Goal: Task Accomplishment & Management: Manage account settings

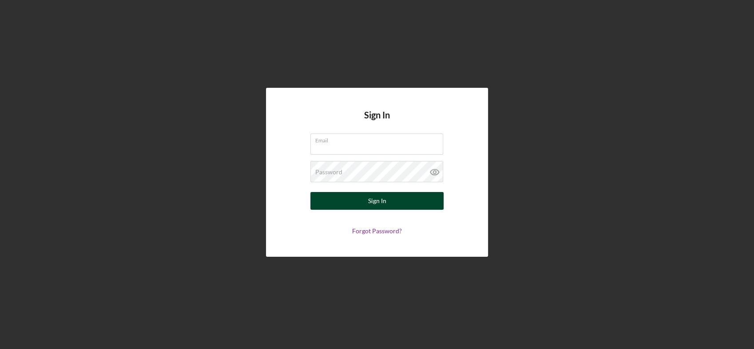
type input "[EMAIL_ADDRESS][DOMAIN_NAME]"
click at [379, 198] on div "Sign In" at bounding box center [377, 201] width 18 height 18
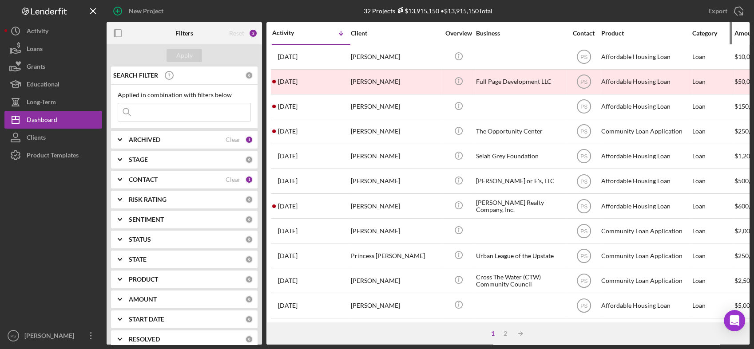
click at [0, 349] on nordpass-portal at bounding box center [0, 349] width 0 height 0
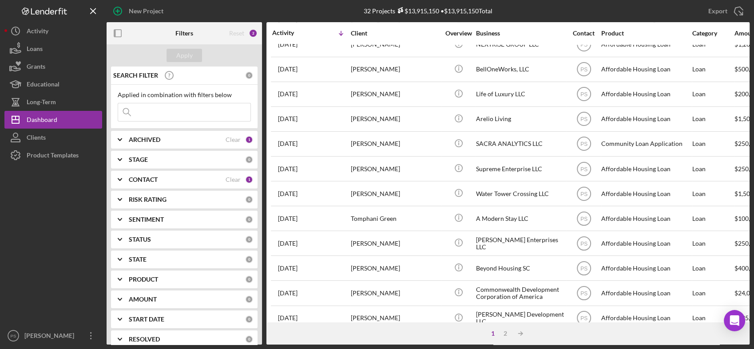
scroll to position [285, 0]
click at [121, 162] on icon "Icon/Expander" at bounding box center [120, 160] width 22 height 22
click at [121, 210] on input "In Review" at bounding box center [122, 210] width 9 height 9
checkbox input "true"
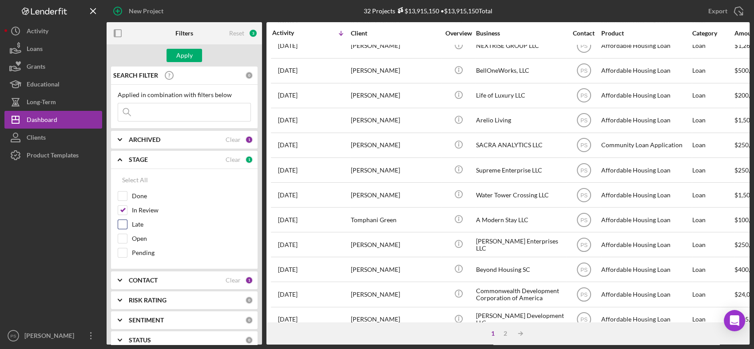
click at [123, 226] on input "Late" at bounding box center [122, 224] width 9 height 9
checkbox input "true"
click at [122, 237] on input "Open" at bounding box center [122, 238] width 9 height 9
checkbox input "true"
click at [189, 57] on div "Apply" at bounding box center [184, 55] width 16 height 13
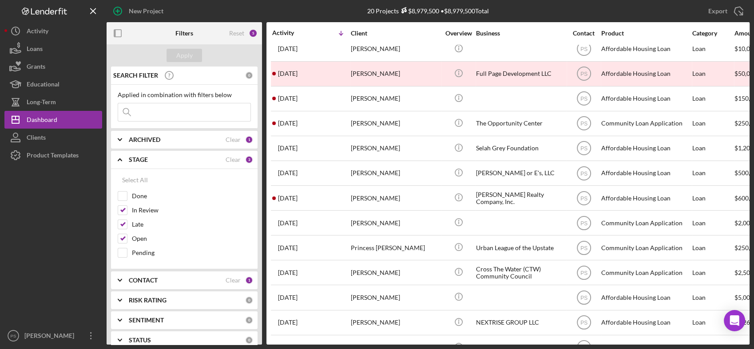
scroll to position [0, 0]
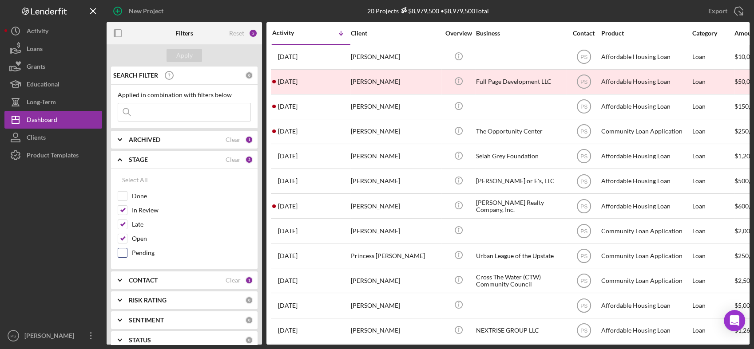
click at [126, 251] on input "Pending" at bounding box center [122, 253] width 9 height 9
checkbox input "true"
click at [125, 196] on input "Done" at bounding box center [122, 196] width 9 height 9
checkbox input "true"
click at [189, 52] on div "Apply" at bounding box center [184, 55] width 16 height 13
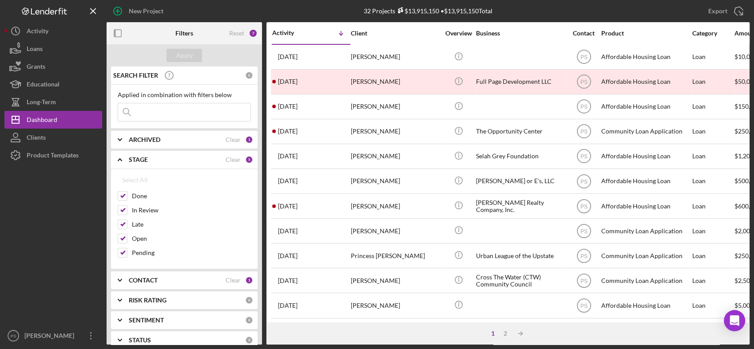
click at [285, 32] on div "Activity" at bounding box center [291, 32] width 39 height 7
click at [285, 32] on div "Activity" at bounding box center [311, 33] width 78 height 7
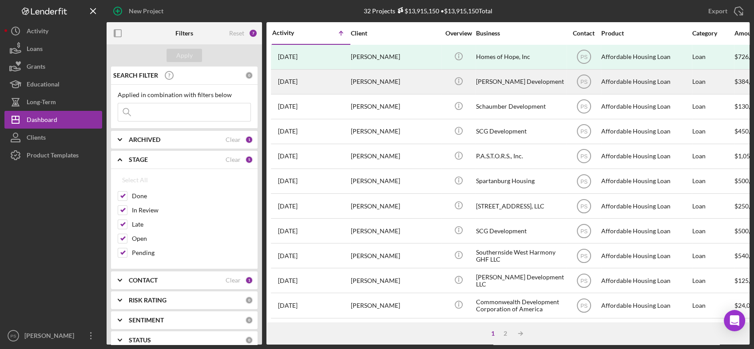
click at [483, 78] on div "Connelly Development" at bounding box center [520, 82] width 89 height 24
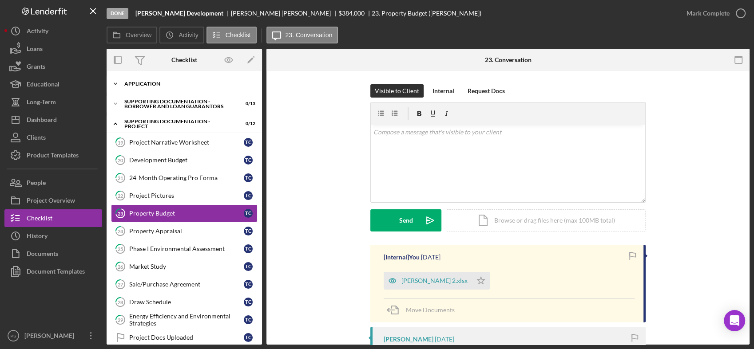
click at [117, 87] on icon "Icon/Expander" at bounding box center [116, 84] width 18 height 18
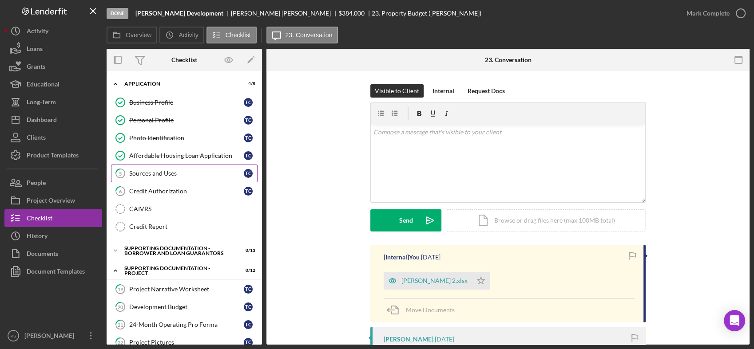
click at [167, 172] on div "Sources and Uses" at bounding box center [186, 173] width 115 height 7
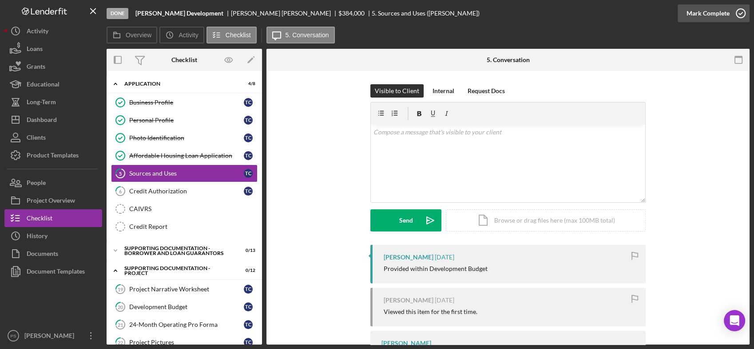
click at [737, 14] on icon "button" at bounding box center [740, 13] width 22 height 22
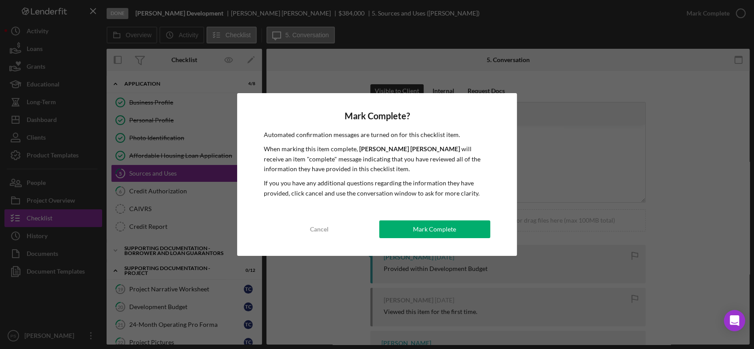
drag, startPoint x: 440, startPoint y: 227, endPoint x: 435, endPoint y: 224, distance: 6.4
click at [442, 229] on div "Mark Complete" at bounding box center [434, 230] width 43 height 18
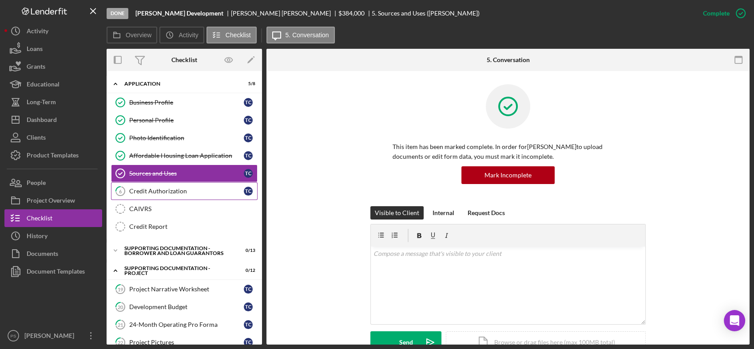
click at [192, 193] on div "Credit Authorization" at bounding box center [186, 191] width 115 height 7
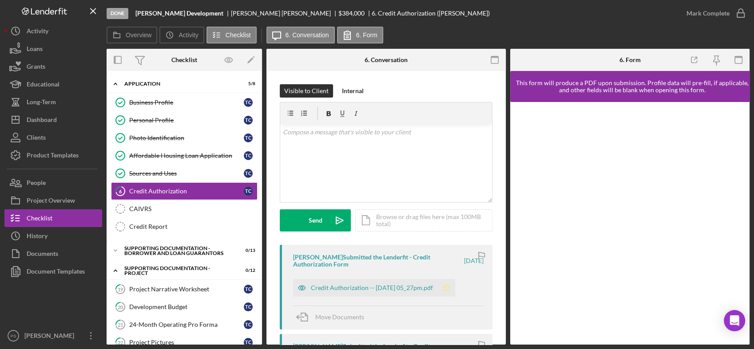
click at [455, 289] on icon "Icon/Star" at bounding box center [446, 288] width 18 height 18
click at [734, 13] on icon "button" at bounding box center [740, 13] width 22 height 22
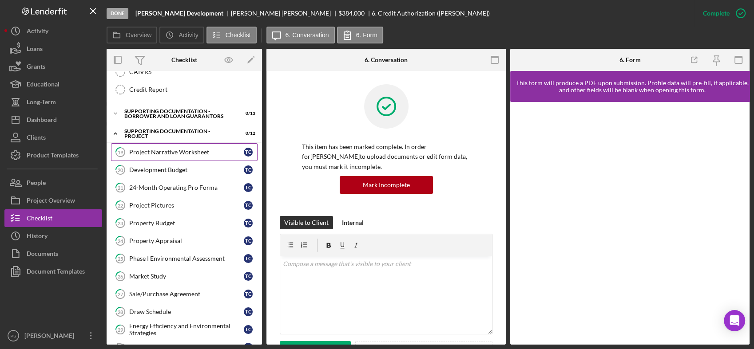
scroll to position [130, 0]
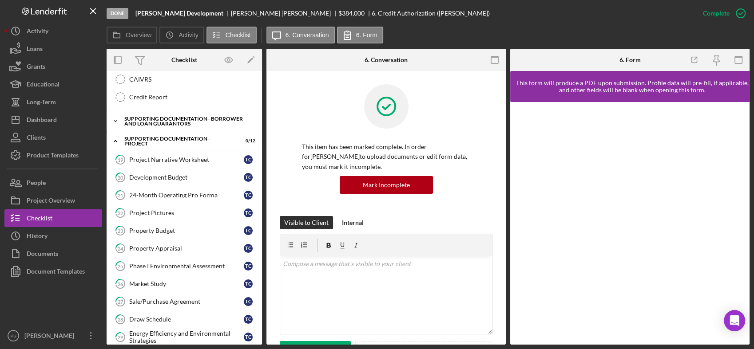
click at [114, 120] on icon "Icon/Expander" at bounding box center [116, 121] width 18 height 18
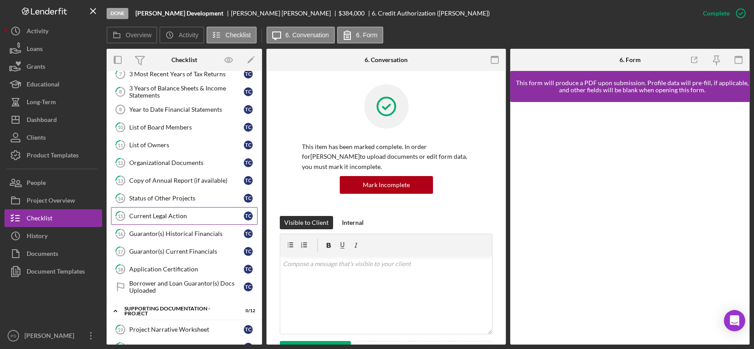
scroll to position [163, 0]
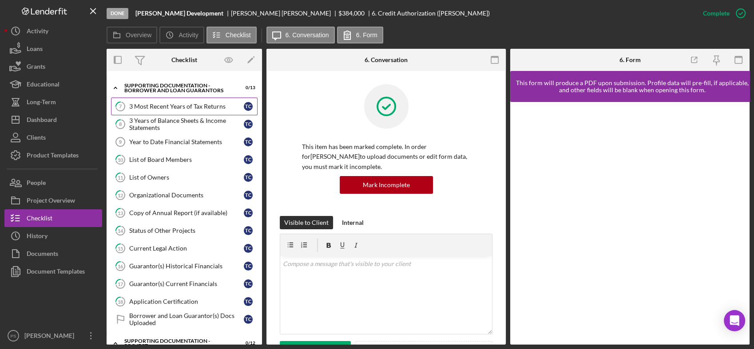
click at [190, 110] on link "7 3 Most Recent Years of Tax Returns T C" at bounding box center [184, 107] width 146 height 18
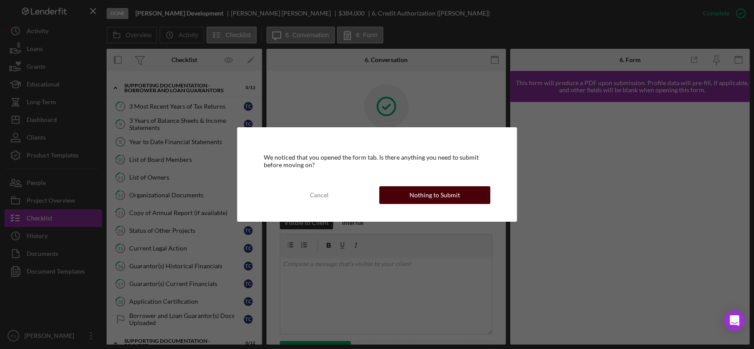
click at [431, 196] on div "Nothing to Submit" at bounding box center [434, 195] width 51 height 18
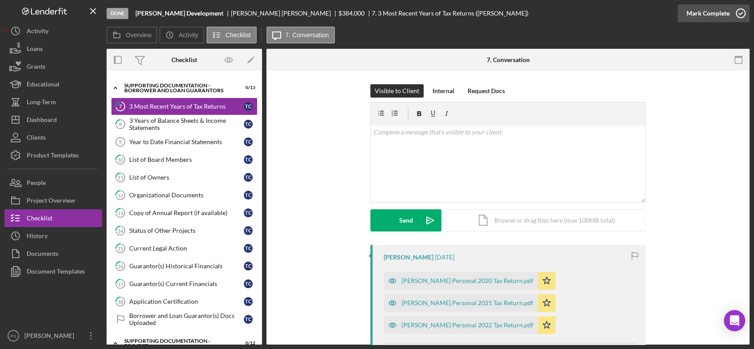
click at [736, 15] on icon "button" at bounding box center [740, 13] width 22 height 22
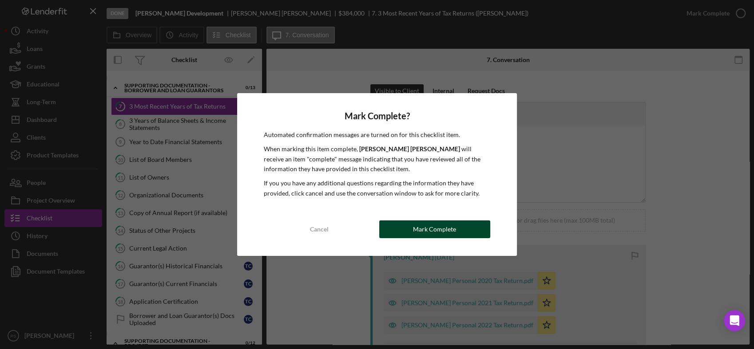
click at [430, 229] on div "Mark Complete" at bounding box center [434, 230] width 43 height 18
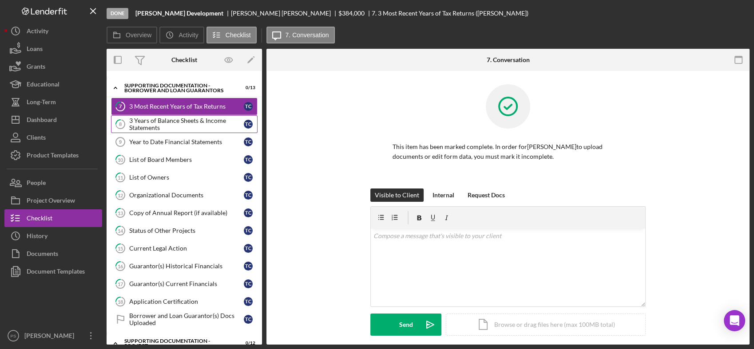
click at [204, 127] on div "3 Years of Balance Sheets & Income Statements" at bounding box center [186, 124] width 115 height 14
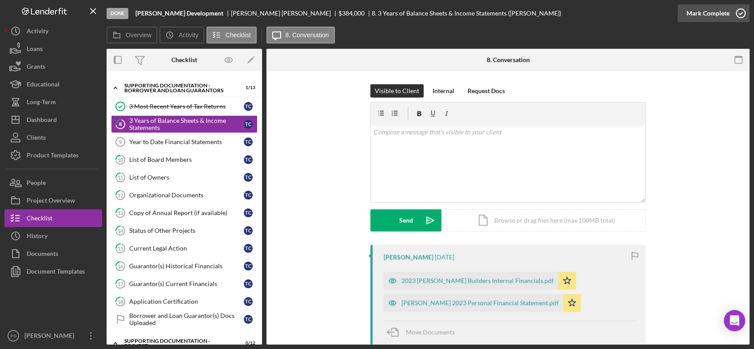
click at [737, 12] on icon "button" at bounding box center [740, 13] width 22 height 22
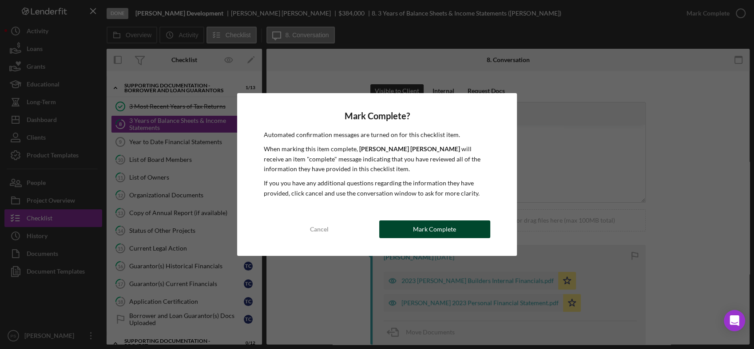
click at [451, 227] on div "Mark Complete" at bounding box center [434, 230] width 43 height 18
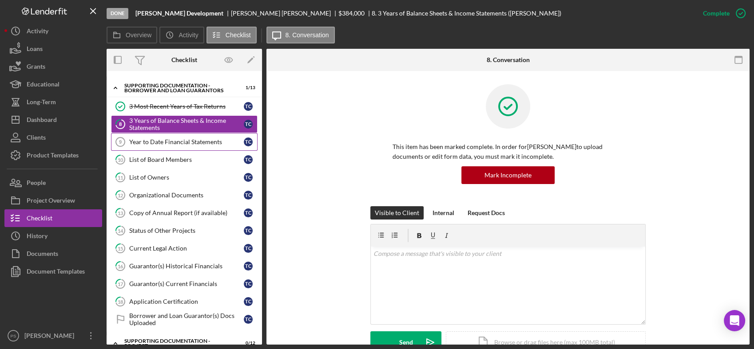
click at [193, 140] on div "Year to Date Financial Statements" at bounding box center [186, 142] width 115 height 7
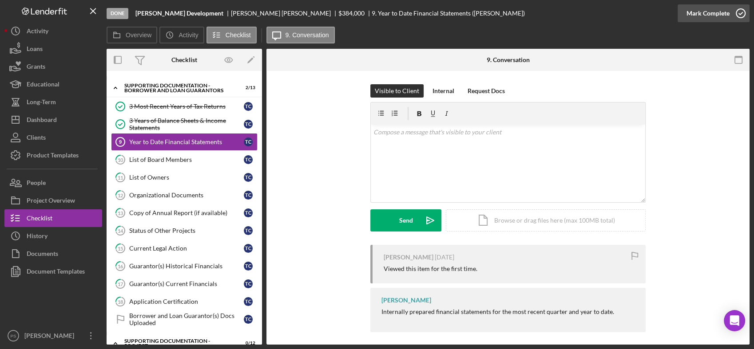
click at [739, 13] on icon "button" at bounding box center [740, 13] width 22 height 22
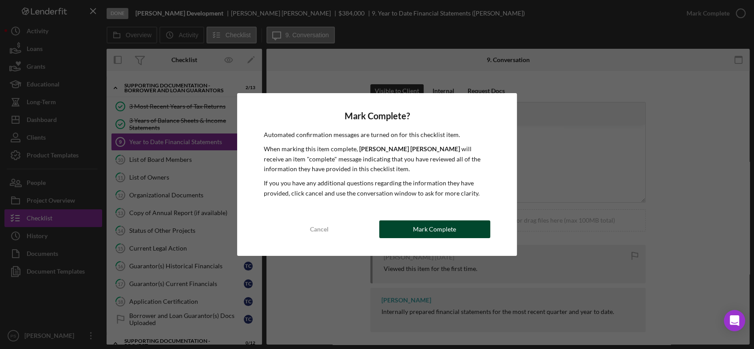
click at [435, 229] on div "Mark Complete" at bounding box center [434, 230] width 43 height 18
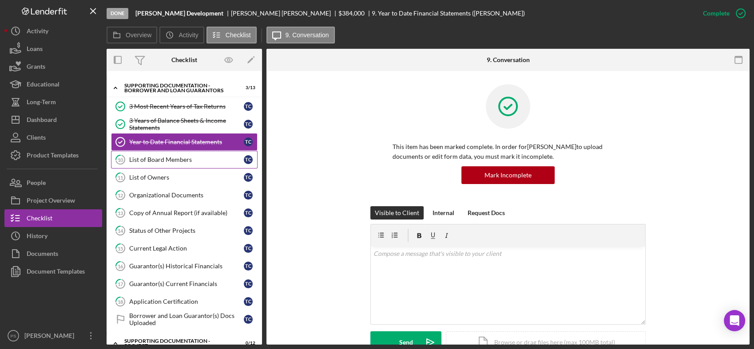
click at [192, 162] on link "10 List of Board Members T C" at bounding box center [184, 160] width 146 height 18
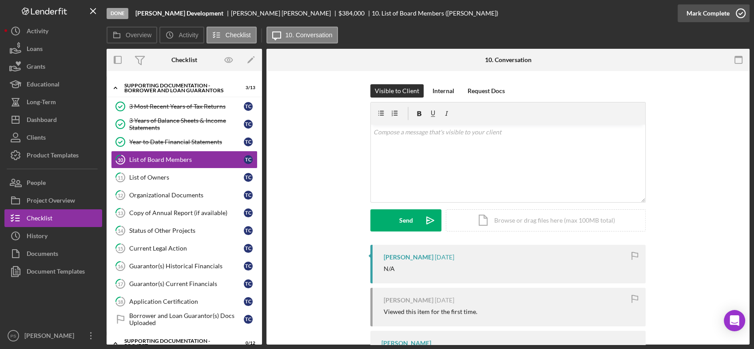
click at [731, 12] on icon "button" at bounding box center [740, 13] width 22 height 22
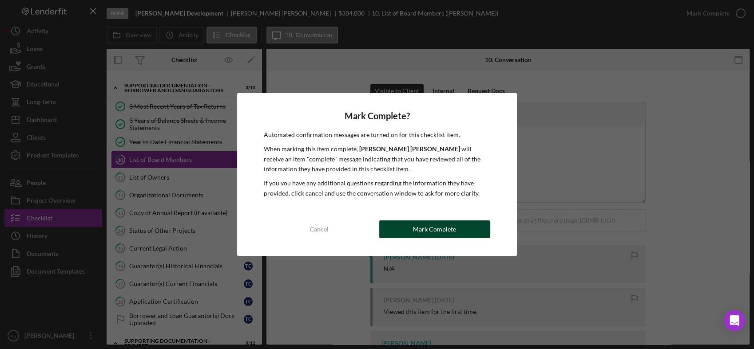
click at [433, 231] on div "Mark Complete" at bounding box center [434, 230] width 43 height 18
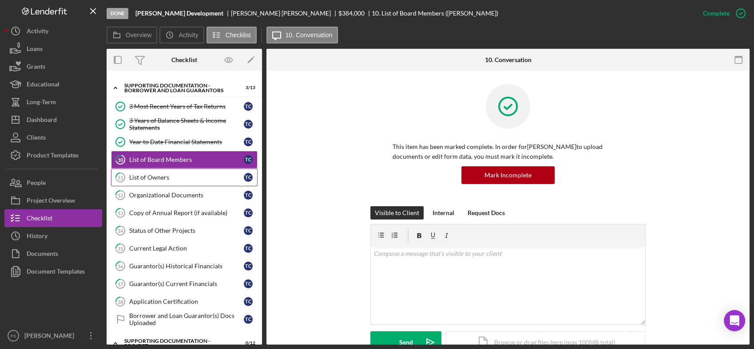
click at [174, 175] on div "List of Owners" at bounding box center [186, 177] width 115 height 7
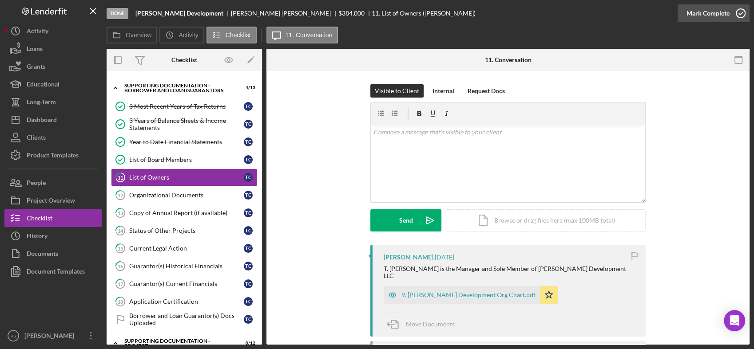
click at [740, 14] on icon "button" at bounding box center [740, 13] width 22 height 22
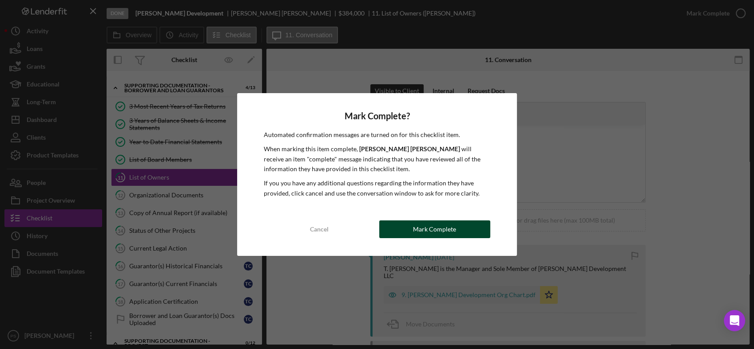
click at [440, 230] on div "Mark Complete" at bounding box center [434, 230] width 43 height 18
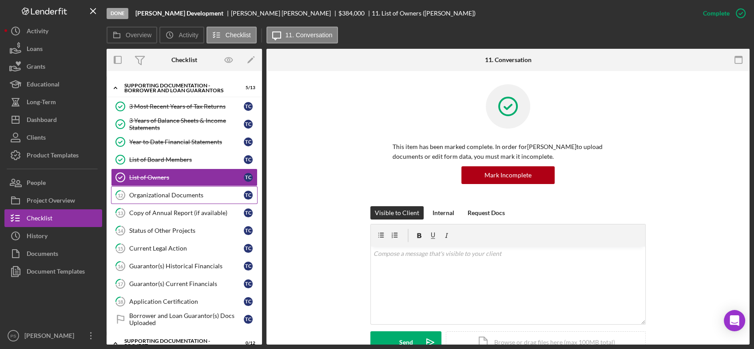
click at [192, 195] on div "Organizational Documents" at bounding box center [186, 195] width 115 height 7
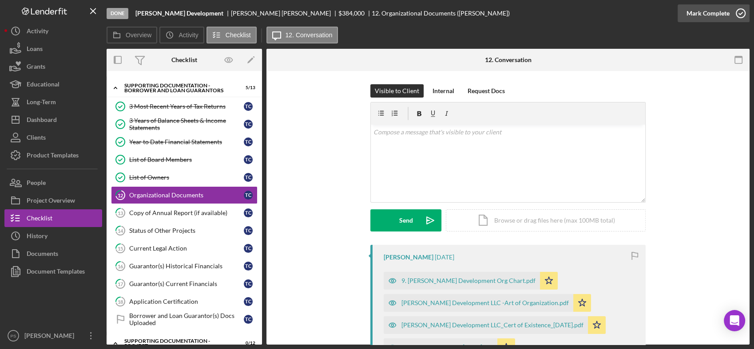
click at [739, 11] on icon "button" at bounding box center [740, 13] width 22 height 22
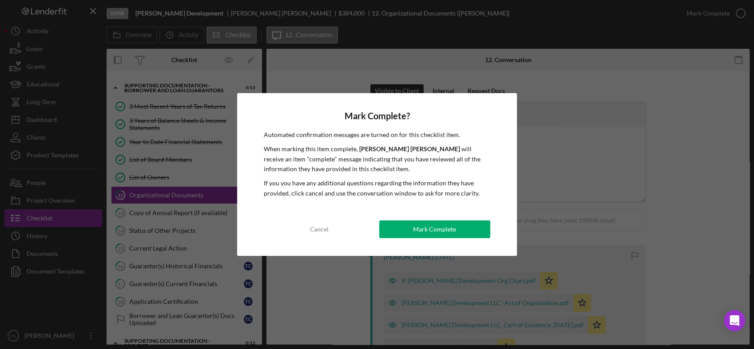
drag, startPoint x: 408, startPoint y: 231, endPoint x: 366, endPoint y: 221, distance: 43.0
click at [407, 230] on button "Mark Complete" at bounding box center [434, 230] width 111 height 18
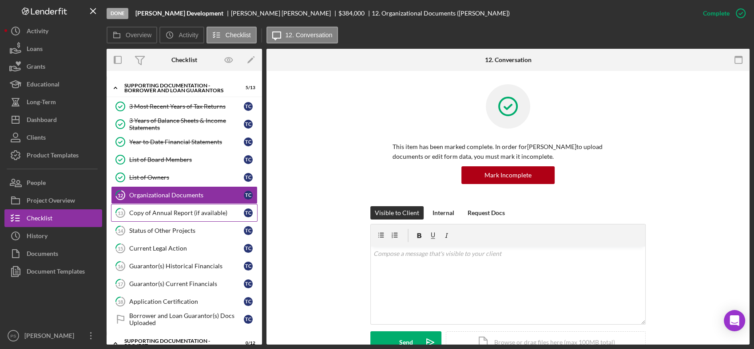
drag, startPoint x: 158, startPoint y: 208, endPoint x: 166, endPoint y: 206, distance: 8.1
click at [159, 210] on div "Copy of Annual Report (if available)" at bounding box center [186, 213] width 115 height 7
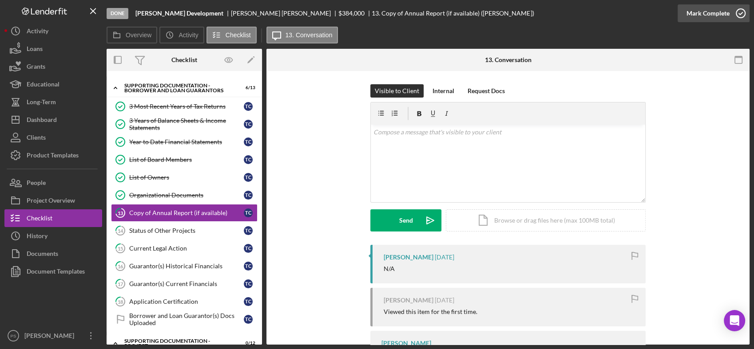
click at [747, 10] on icon "button" at bounding box center [740, 13] width 22 height 22
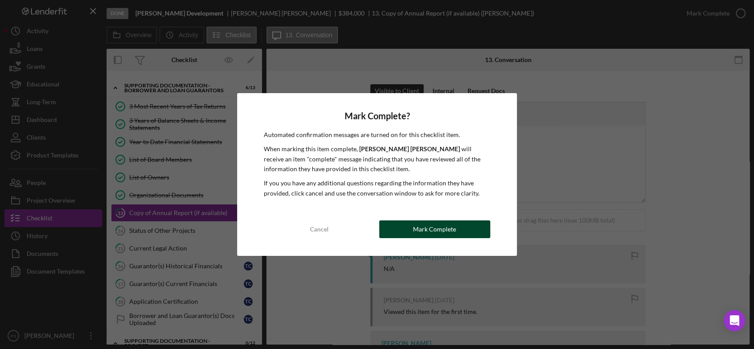
click at [411, 230] on button "Mark Complete" at bounding box center [434, 230] width 111 height 18
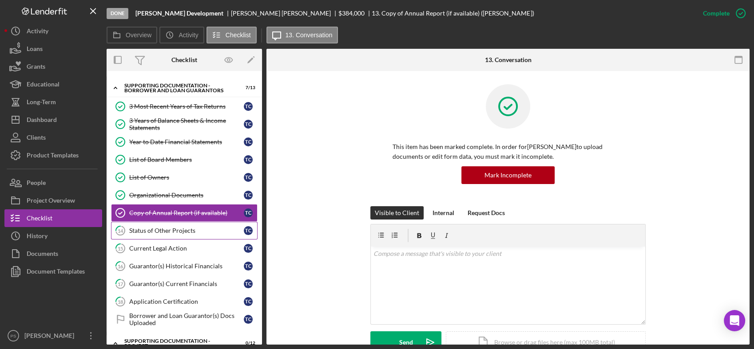
drag, startPoint x: 195, startPoint y: 224, endPoint x: 211, endPoint y: 220, distance: 16.5
click at [195, 224] on link "14 Status of Other Projects T C" at bounding box center [184, 231] width 146 height 18
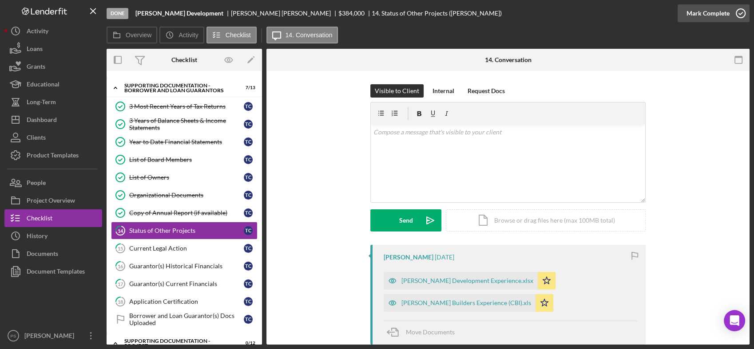
click at [736, 12] on icon "button" at bounding box center [740, 13] width 22 height 22
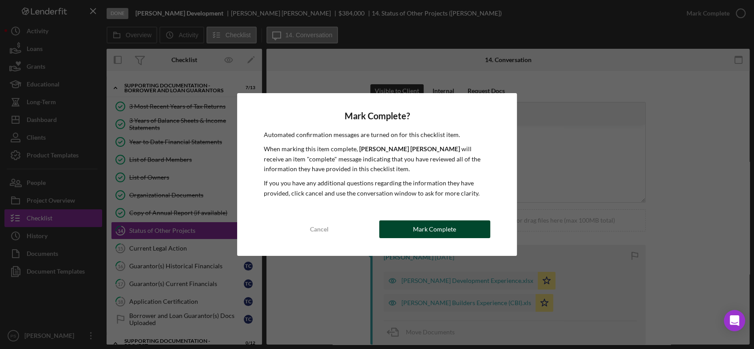
click at [451, 229] on div "Mark Complete" at bounding box center [434, 230] width 43 height 18
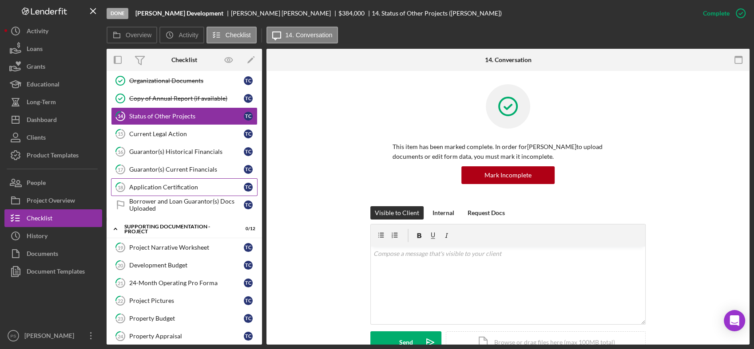
scroll to position [294, 0]
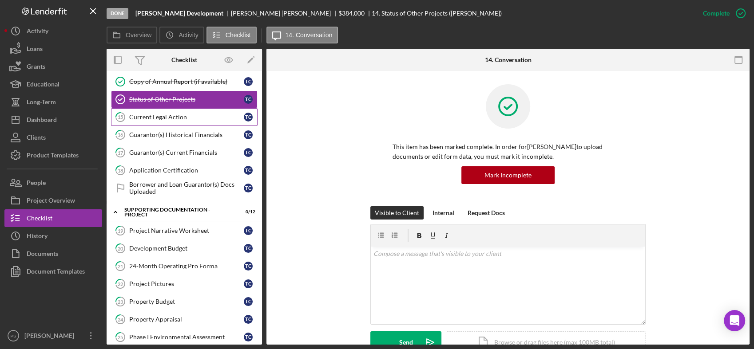
click at [183, 120] on link "15 Current Legal Action T C" at bounding box center [184, 117] width 146 height 18
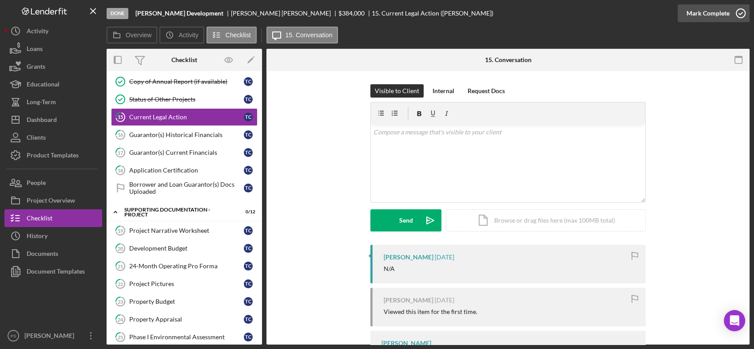
click at [739, 10] on icon "button" at bounding box center [740, 13] width 22 height 22
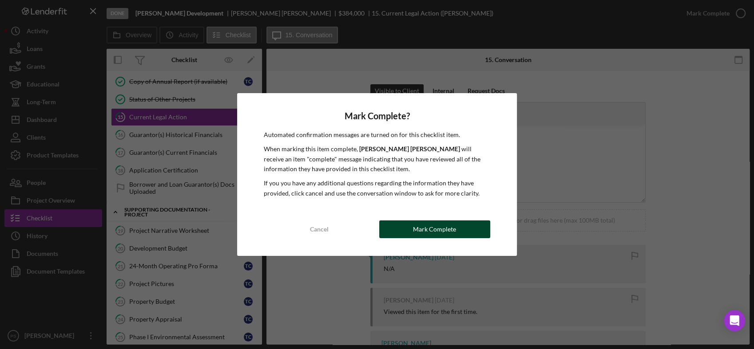
click at [447, 226] on div "Mark Complete" at bounding box center [434, 230] width 43 height 18
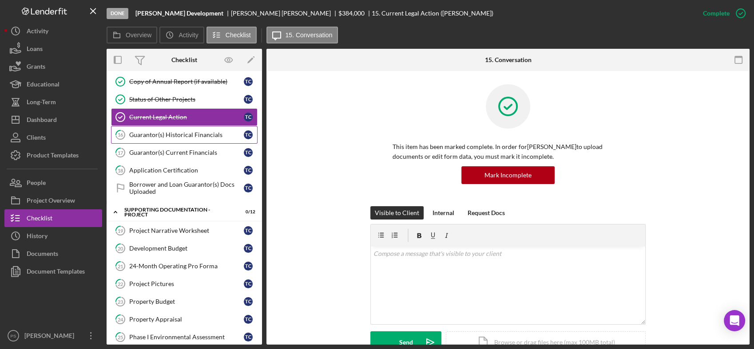
click at [188, 136] on div "Guarantor(s) Historical Financials" at bounding box center [186, 134] width 115 height 7
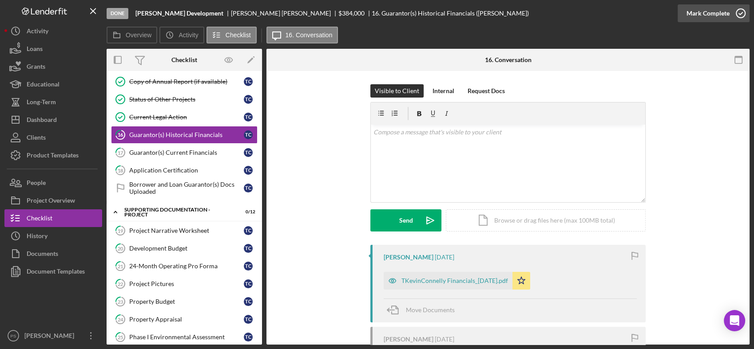
click at [736, 12] on icon "button" at bounding box center [740, 13] width 22 height 22
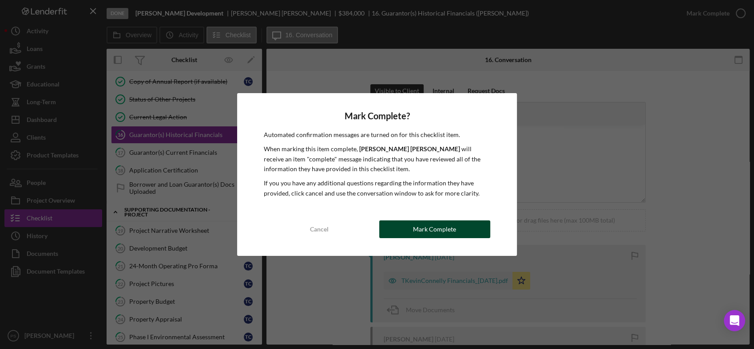
click at [440, 224] on div "Mark Complete" at bounding box center [434, 230] width 43 height 18
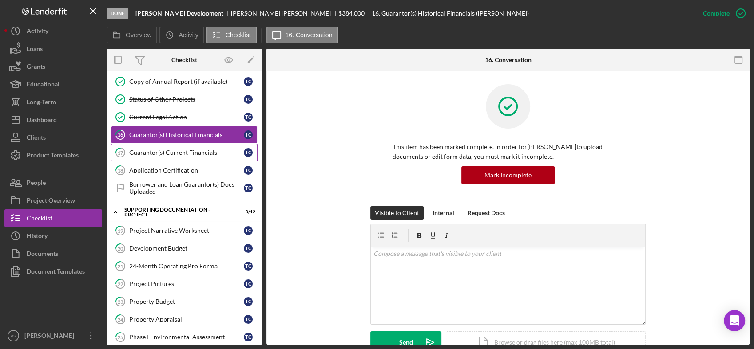
drag, startPoint x: 182, startPoint y: 150, endPoint x: 203, endPoint y: 147, distance: 21.5
click at [182, 149] on div "Guarantor(s) Current Financials" at bounding box center [186, 152] width 115 height 7
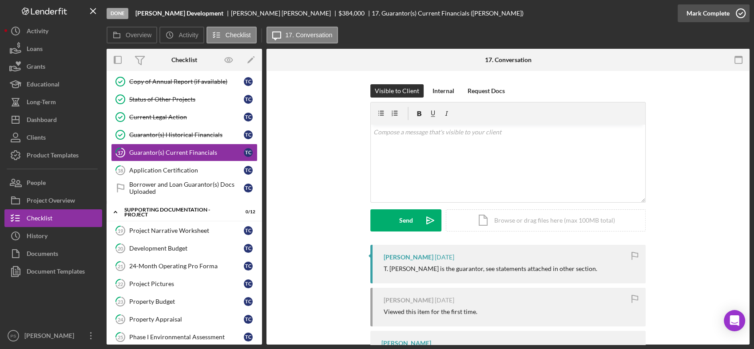
click at [737, 12] on icon "button" at bounding box center [740, 13] width 22 height 22
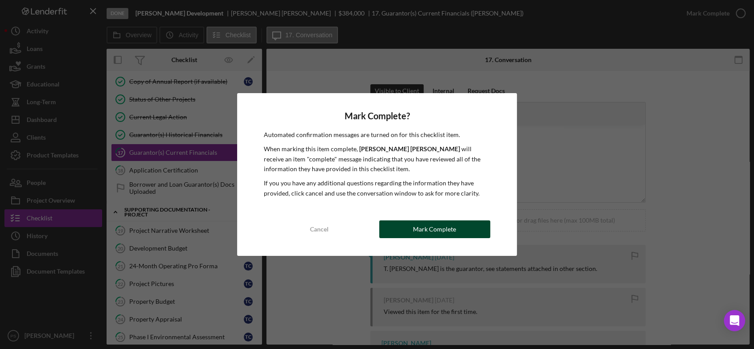
click at [431, 224] on div "Mark Complete" at bounding box center [434, 230] width 43 height 18
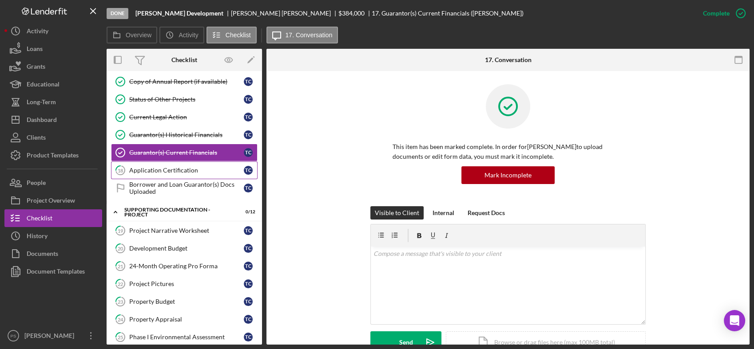
click at [195, 170] on div "Application Certification" at bounding box center [186, 170] width 115 height 7
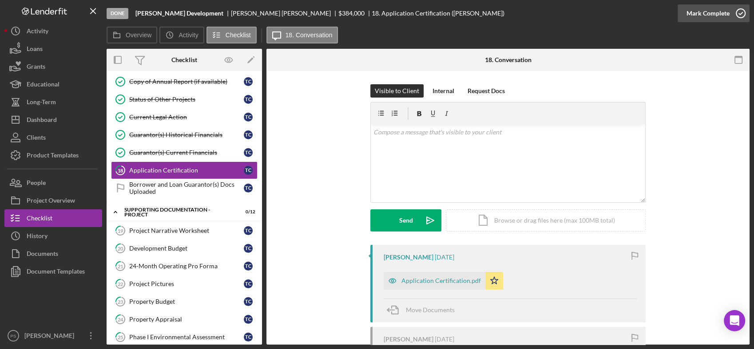
click at [738, 9] on circle "button" at bounding box center [740, 13] width 9 height 9
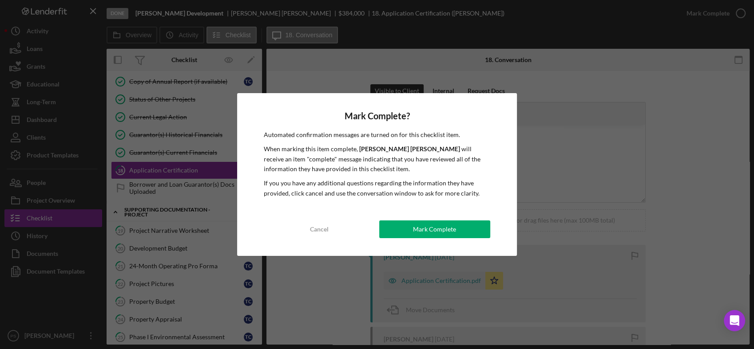
drag, startPoint x: 442, startPoint y: 224, endPoint x: 429, endPoint y: 218, distance: 13.5
click at [442, 223] on div "Mark Complete" at bounding box center [434, 230] width 43 height 18
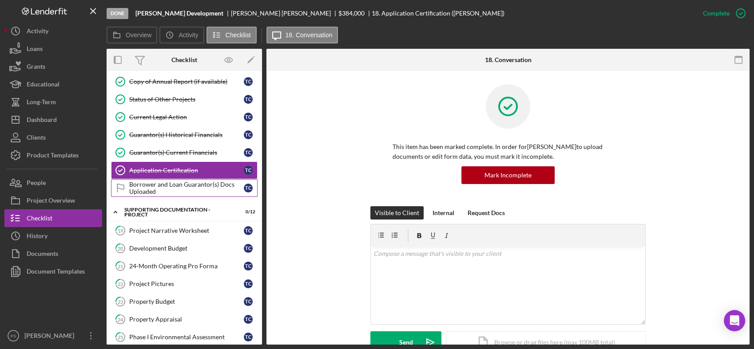
click at [195, 185] on div "Borrower and Loan Guarantor(s) Docs Uploaded" at bounding box center [186, 188] width 115 height 14
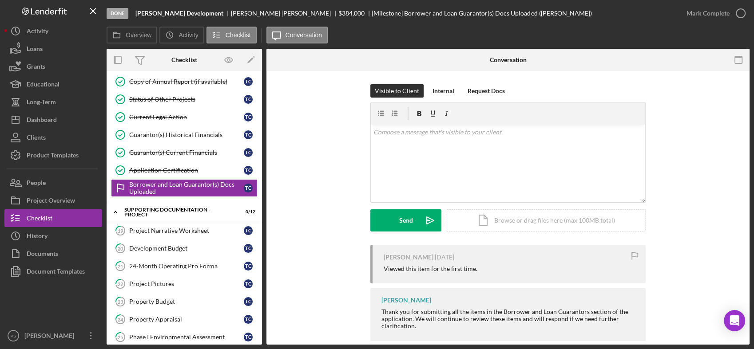
click at [752, 6] on div "Done Connelly Development Thomas Connelly $384,000 [Milestone] Borrower and Loa…" at bounding box center [377, 174] width 754 height 349
click at [741, 11] on icon "button" at bounding box center [740, 13] width 22 height 22
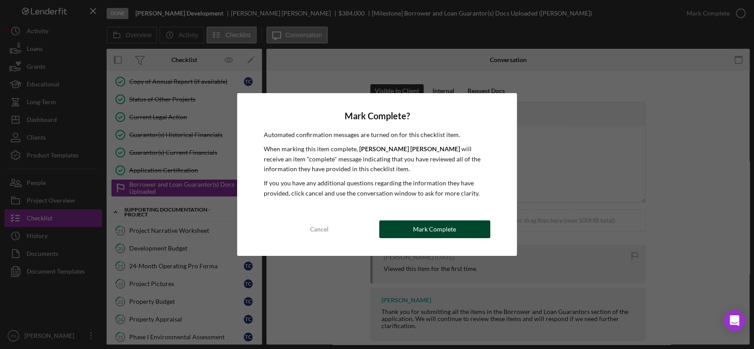
click at [447, 231] on div "Mark Complete" at bounding box center [434, 230] width 43 height 18
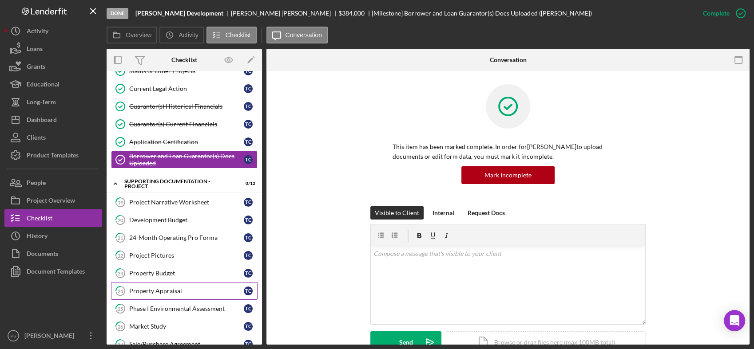
scroll to position [426, 0]
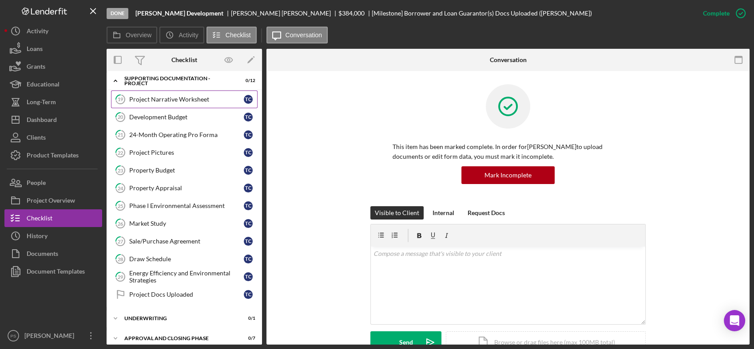
click at [211, 99] on link "19 Project Narrative Worksheet T C" at bounding box center [184, 100] width 146 height 18
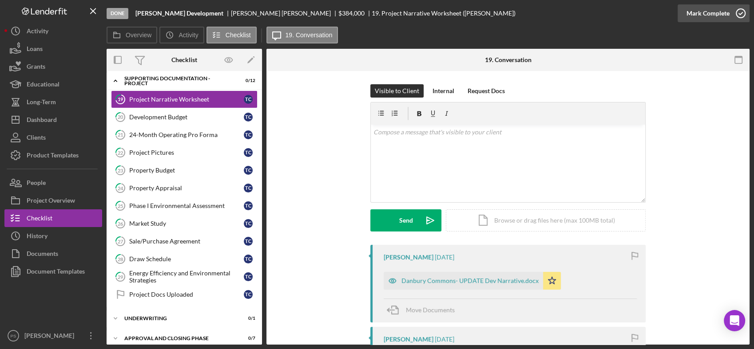
click at [744, 10] on icon "button" at bounding box center [740, 13] width 22 height 22
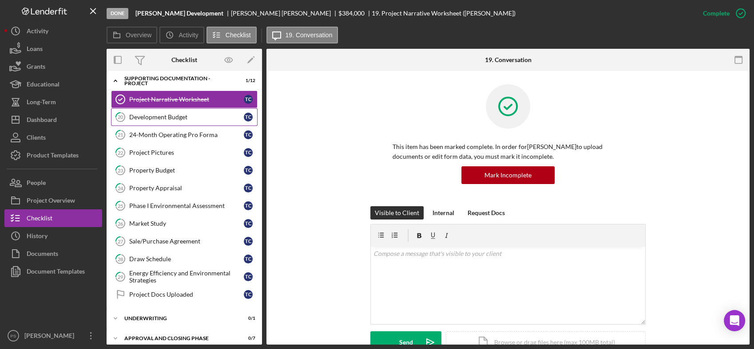
click at [199, 114] on div "Development Budget" at bounding box center [186, 117] width 115 height 7
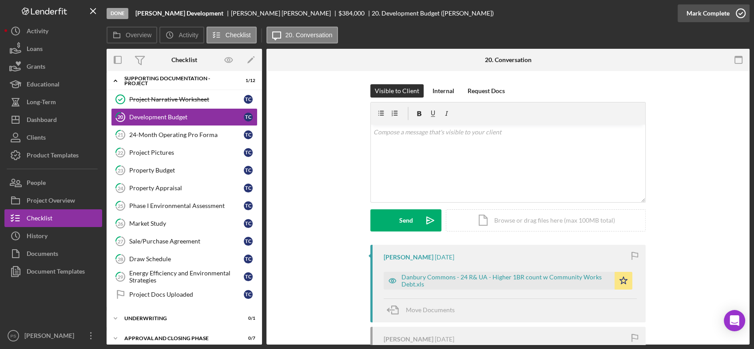
click at [742, 14] on icon "button" at bounding box center [740, 13] width 22 height 22
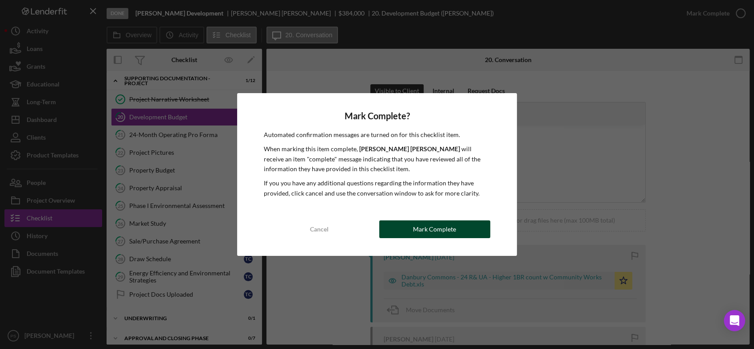
click at [417, 228] on div "Mark Complete" at bounding box center [434, 230] width 43 height 18
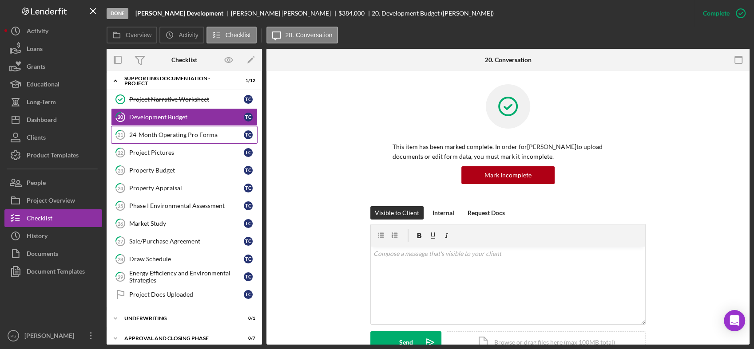
click at [203, 135] on div "24-Month Operating Pro Forma" at bounding box center [186, 134] width 115 height 7
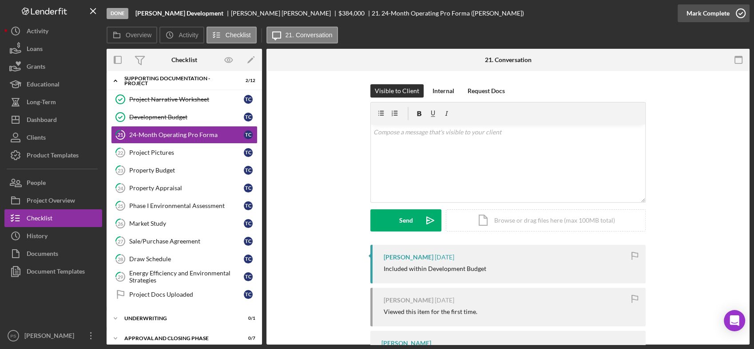
click at [736, 15] on icon "button" at bounding box center [740, 13] width 22 height 22
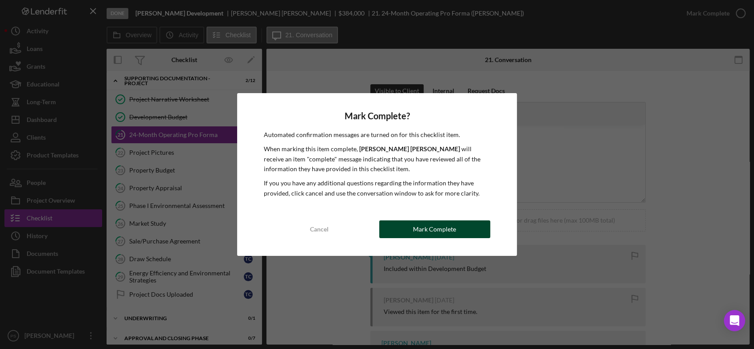
click at [452, 231] on div "Mark Complete" at bounding box center [434, 230] width 43 height 18
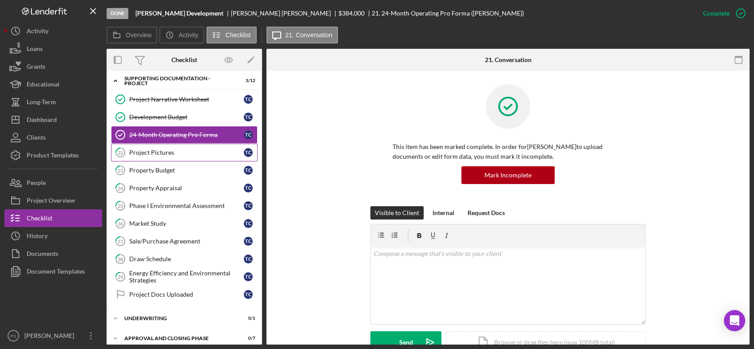
click at [181, 153] on div "Project Pictures" at bounding box center [186, 152] width 115 height 7
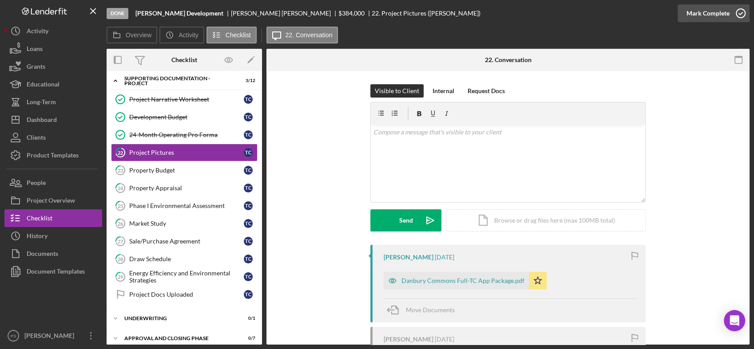
click at [740, 9] on icon "button" at bounding box center [740, 13] width 22 height 22
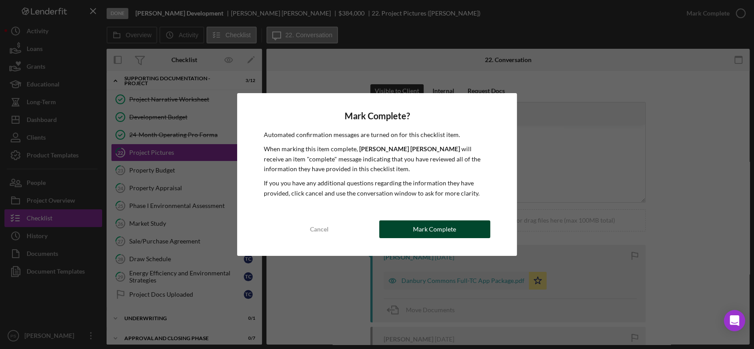
click at [439, 230] on div "Mark Complete" at bounding box center [434, 230] width 43 height 18
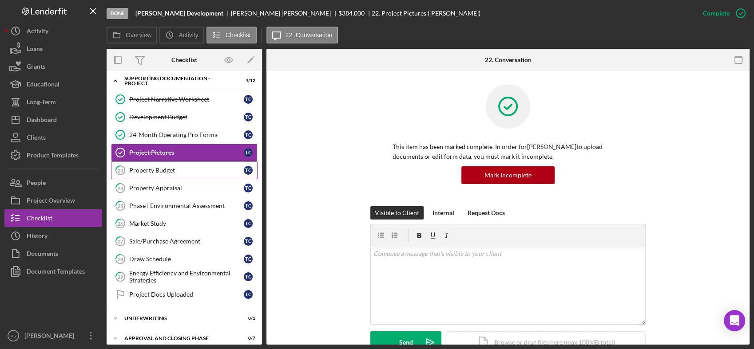
click at [205, 162] on link "23 Property Budget T C" at bounding box center [184, 171] width 146 height 18
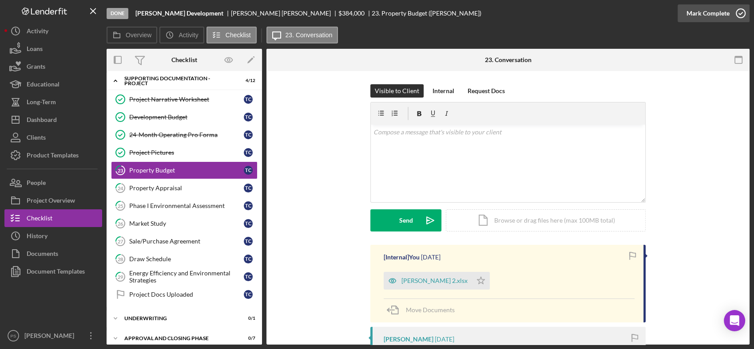
click at [742, 8] on icon "button" at bounding box center [740, 13] width 22 height 22
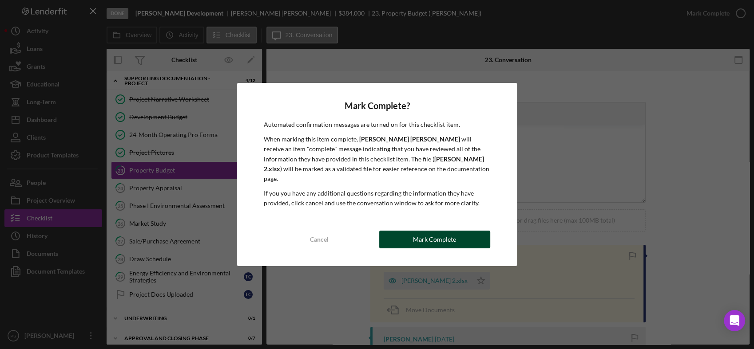
click at [419, 231] on div "Mark Complete" at bounding box center [434, 240] width 43 height 18
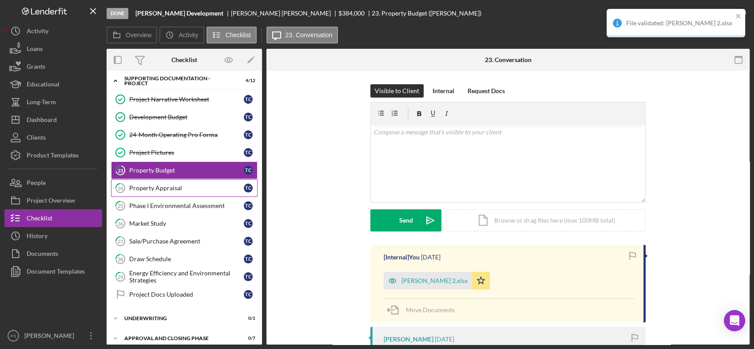
click at [215, 179] on link "24 Property Appraisal T C" at bounding box center [184, 188] width 146 height 18
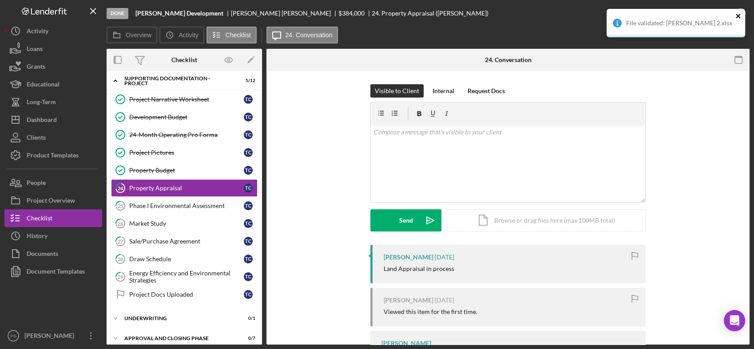
click at [739, 14] on icon "close" at bounding box center [738, 16] width 4 height 4
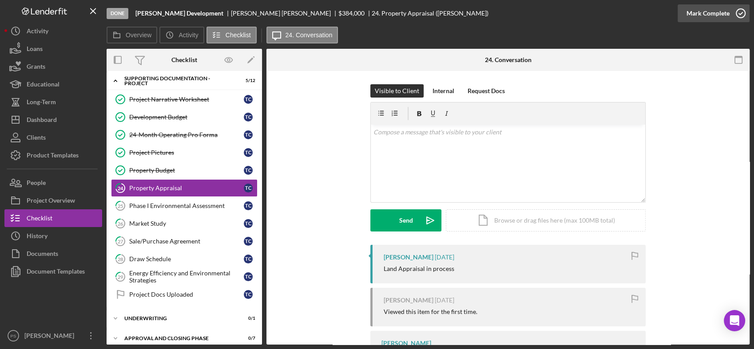
click at [739, 14] on div "Done Connelly Development Thomas Connelly $384,000 24. Property Appraisal (Thom…" at bounding box center [377, 174] width 754 height 349
click at [739, 12] on icon "button" at bounding box center [740, 13] width 22 height 22
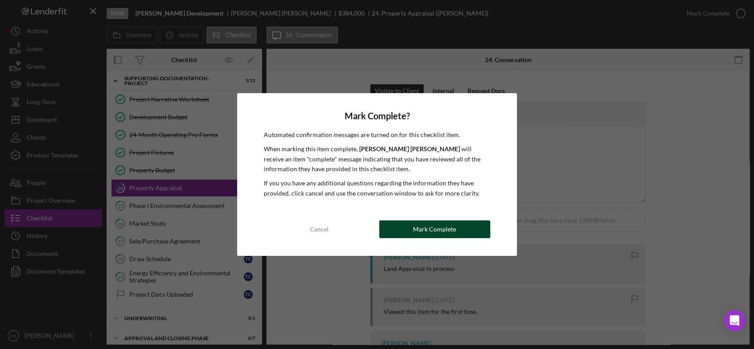
click at [423, 227] on div "Mark Complete" at bounding box center [434, 230] width 43 height 18
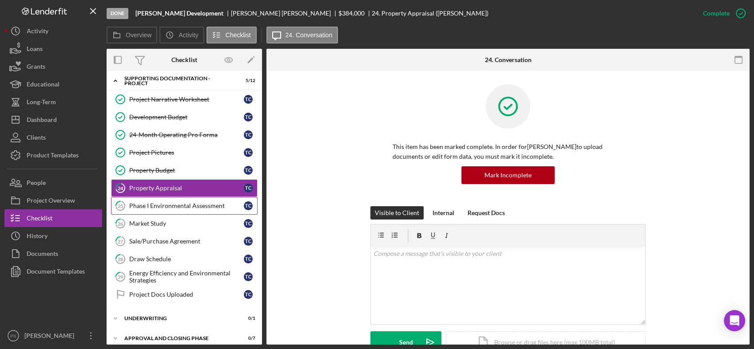
click at [208, 202] on div "Phase I Environmental Assessment" at bounding box center [186, 205] width 115 height 7
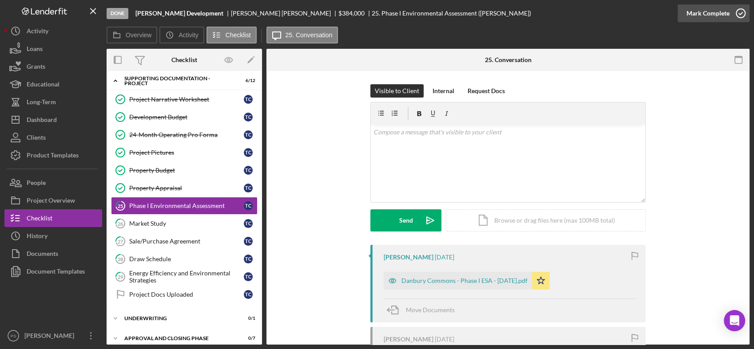
click at [739, 13] on icon "button" at bounding box center [740, 13] width 22 height 22
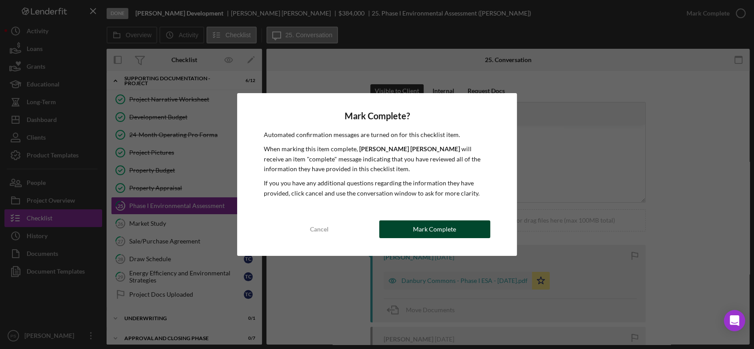
click at [424, 227] on div "Mark Complete" at bounding box center [434, 230] width 43 height 18
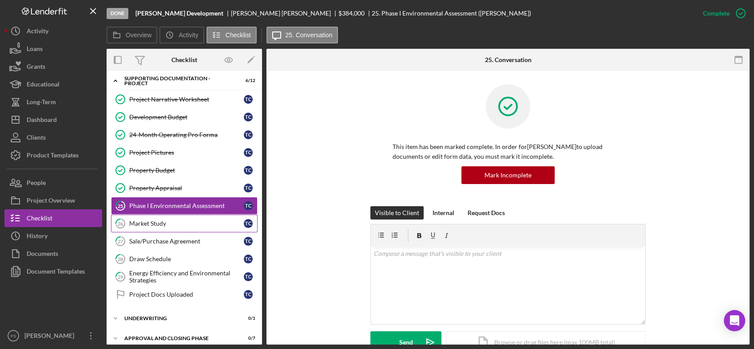
click at [168, 216] on link "26 Market Study T C" at bounding box center [184, 224] width 146 height 18
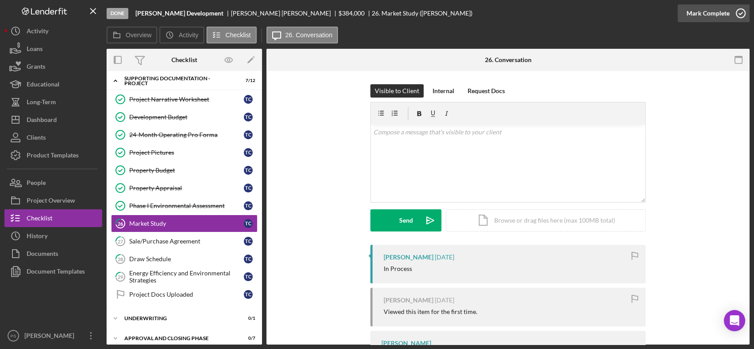
click at [740, 14] on icon "button" at bounding box center [740, 13] width 22 height 22
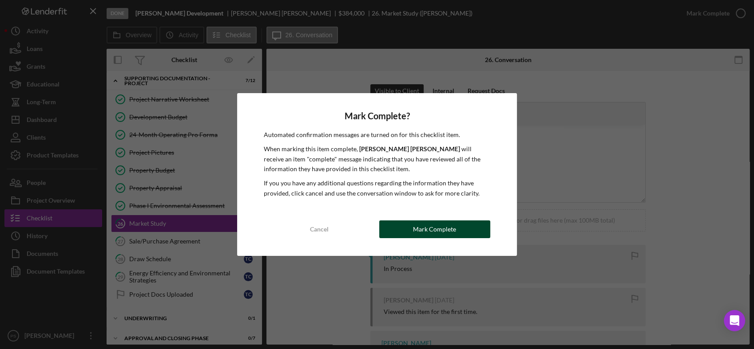
click at [424, 235] on div "Mark Complete" at bounding box center [434, 230] width 43 height 18
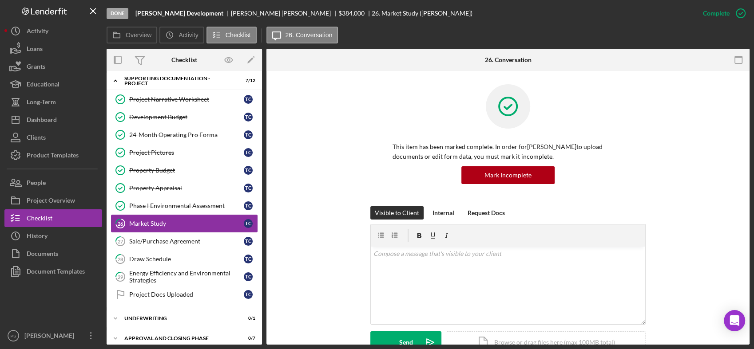
drag, startPoint x: 187, startPoint y: 232, endPoint x: 202, endPoint y: 226, distance: 16.5
click at [187, 233] on link "27 Sale/Purchase Agreement T C" at bounding box center [184, 242] width 146 height 18
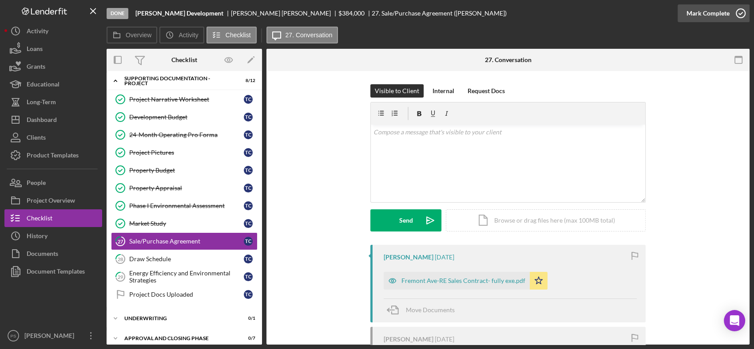
click at [744, 12] on icon "button" at bounding box center [740, 13] width 22 height 22
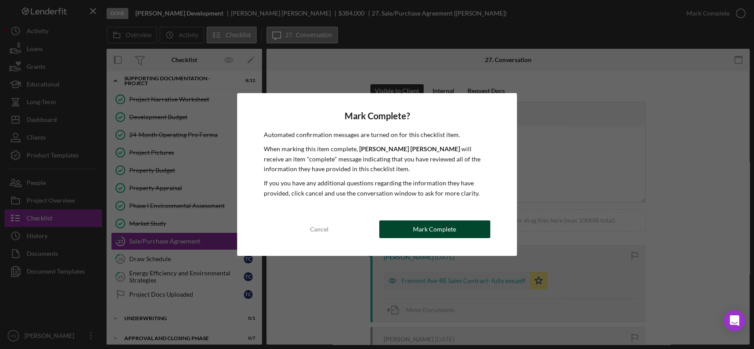
click at [408, 226] on button "Mark Complete" at bounding box center [434, 230] width 111 height 18
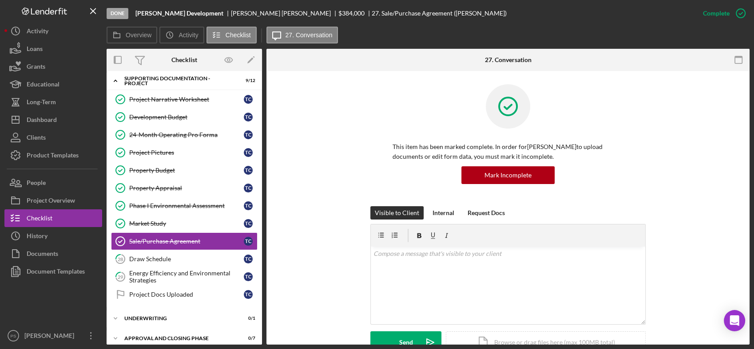
scroll to position [430, 0]
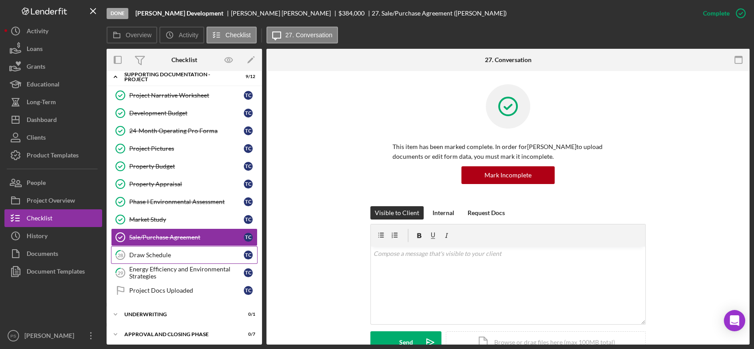
click at [154, 253] on div "Draw Schedule" at bounding box center [186, 255] width 115 height 7
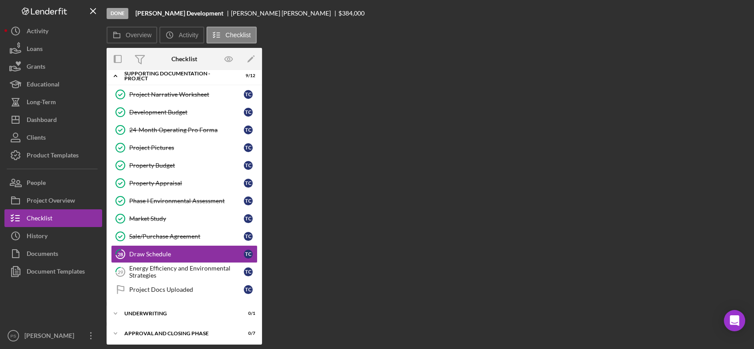
scroll to position [429, 0]
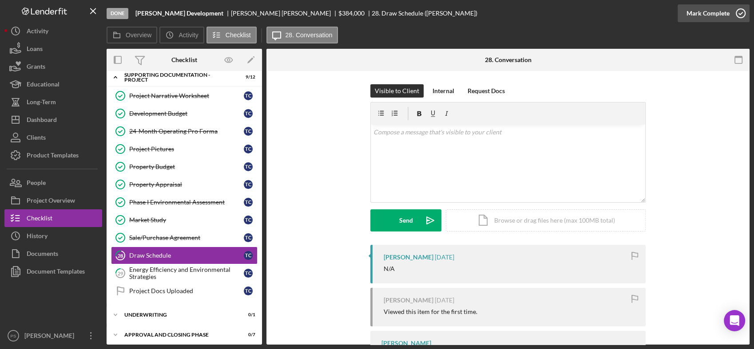
click at [740, 13] on polyline "button" at bounding box center [741, 13] width 4 height 2
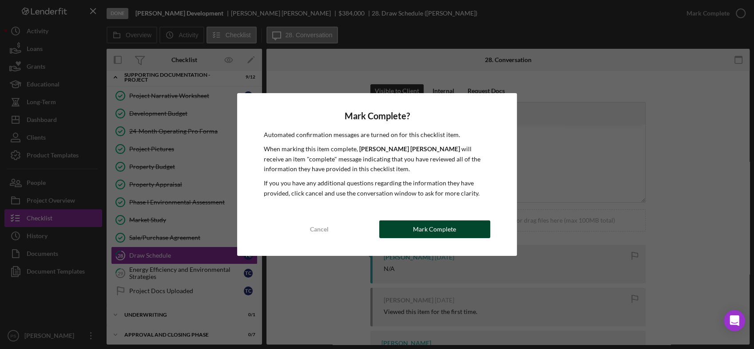
click at [453, 230] on div "Mark Complete" at bounding box center [434, 230] width 43 height 18
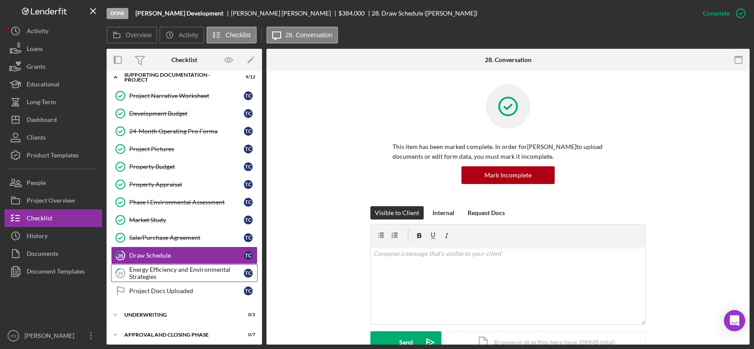
drag, startPoint x: 167, startPoint y: 269, endPoint x: 177, endPoint y: 266, distance: 10.0
click at [167, 269] on div "Energy Efficiency and Environmental Strategies" at bounding box center [186, 273] width 115 height 14
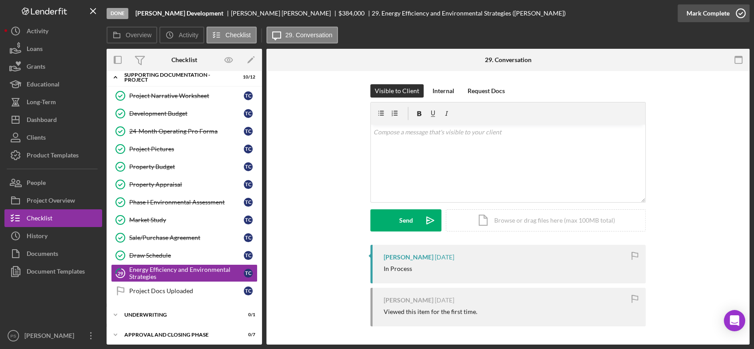
click at [742, 12] on icon "button" at bounding box center [740, 13] width 22 height 22
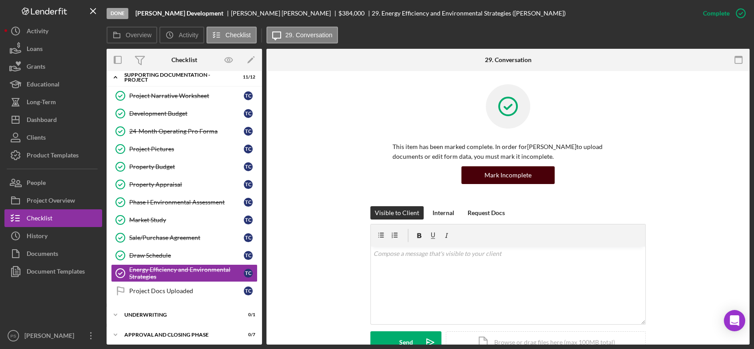
click at [528, 172] on div "Mark Incomplete" at bounding box center [507, 175] width 47 height 18
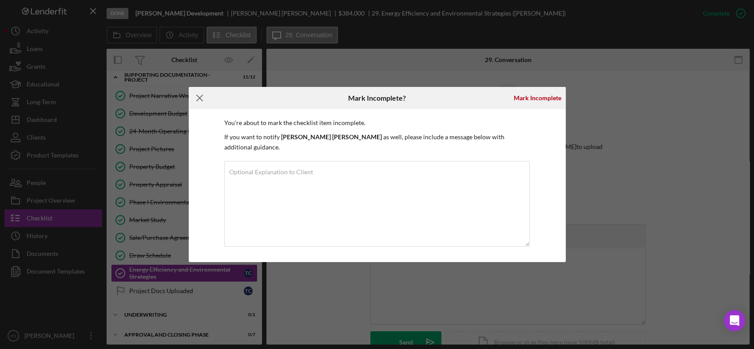
click at [198, 102] on icon "Icon/Menu Close" at bounding box center [200, 98] width 22 height 22
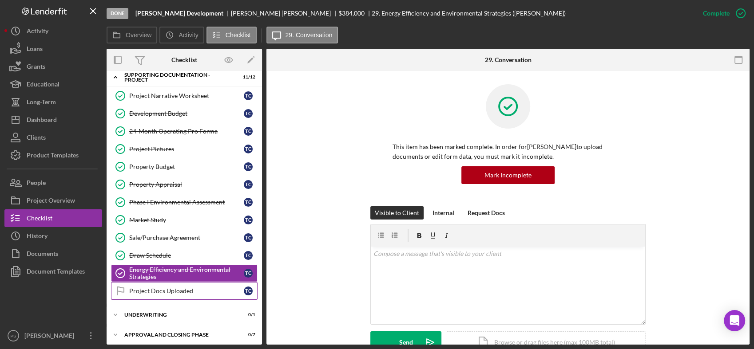
click at [179, 284] on link "Project Docs Uploaded Project Docs Uploaded T C" at bounding box center [184, 291] width 146 height 18
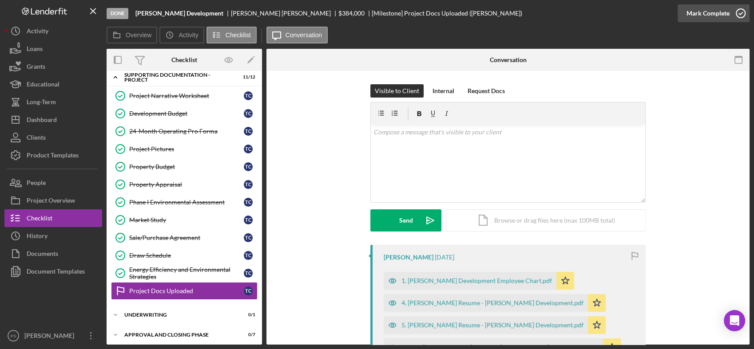
click at [739, 11] on icon "button" at bounding box center [740, 13] width 22 height 22
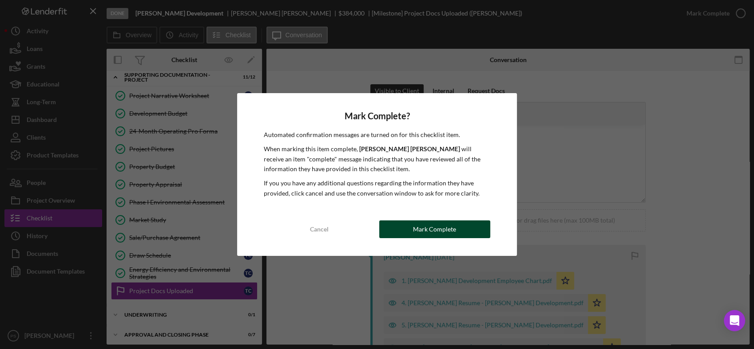
click at [463, 228] on button "Mark Complete" at bounding box center [434, 230] width 111 height 18
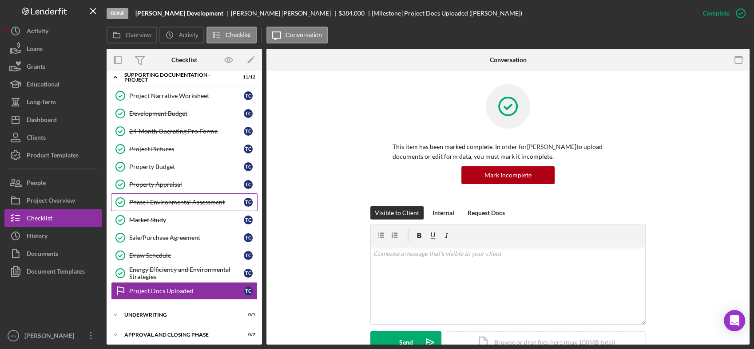
scroll to position [430, 0]
click at [116, 310] on icon "Icon/Expander" at bounding box center [116, 315] width 18 height 18
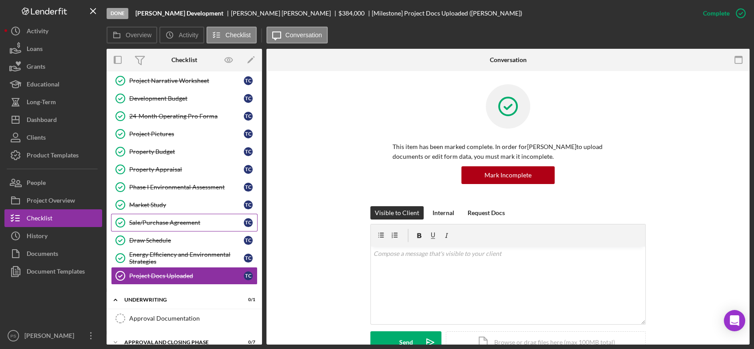
scroll to position [452, 0]
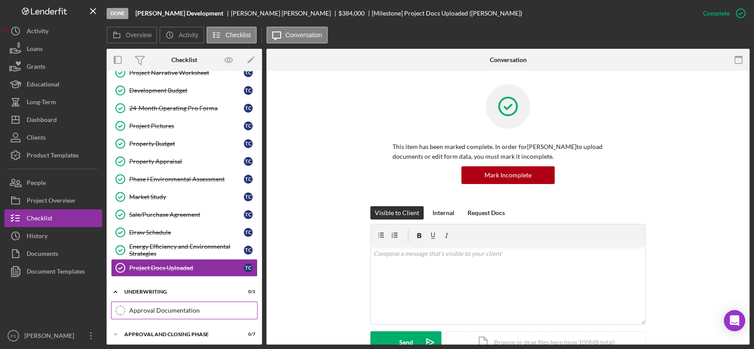
click at [181, 307] on div "Approval Documentation" at bounding box center [193, 310] width 128 height 7
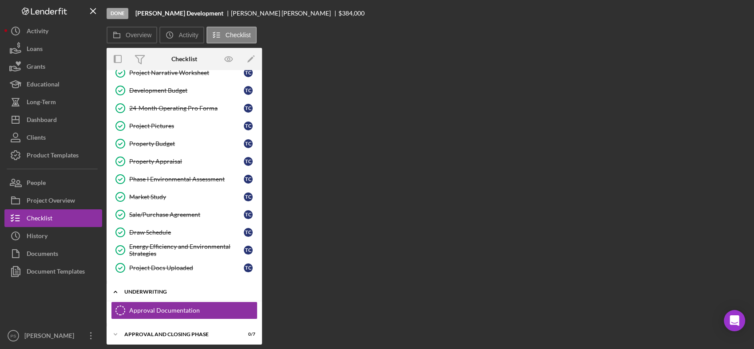
scroll to position [452, 0]
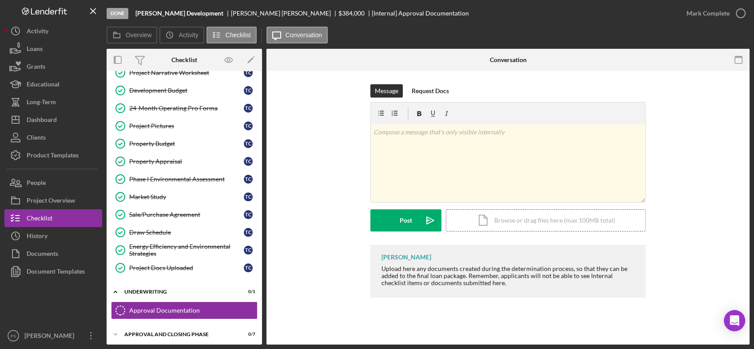
click at [526, 220] on div "Icon/Document Browse or drag files here (max 100MB total) Tap to choose files o…" at bounding box center [546, 221] width 200 height 22
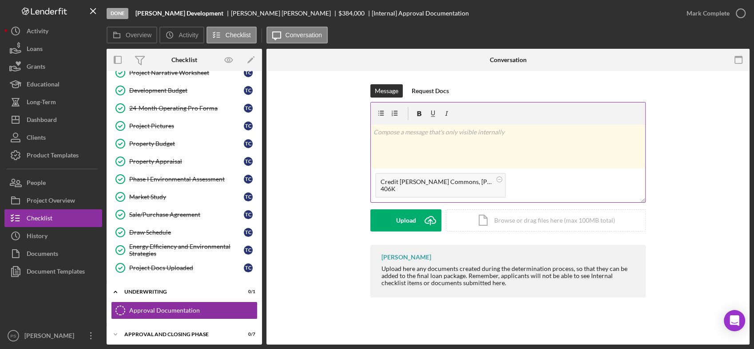
click at [499, 180] on circle at bounding box center [499, 179] width 5 height 5
click at [426, 224] on icon "Icon/Upload" at bounding box center [430, 221] width 22 height 22
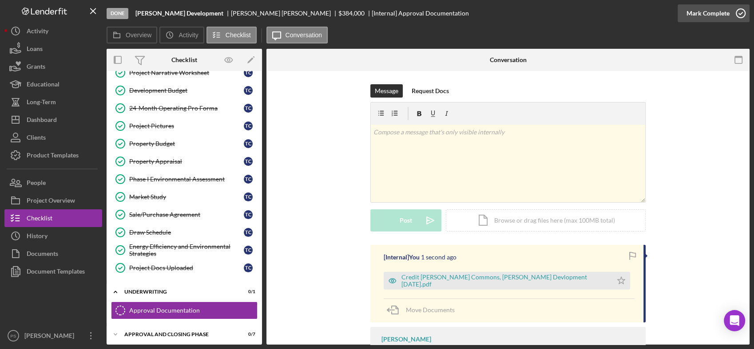
click at [738, 11] on icon "button" at bounding box center [740, 13] width 22 height 22
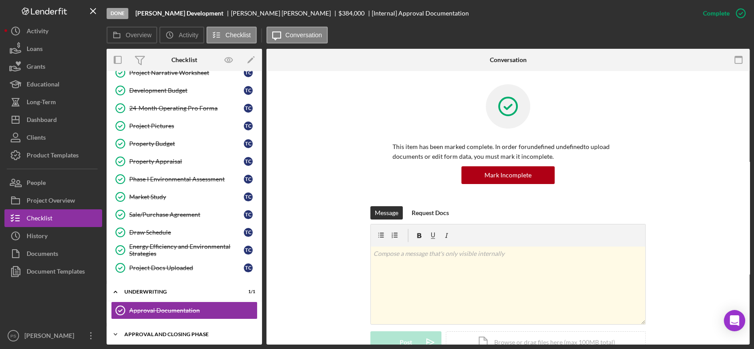
click at [114, 330] on icon "Icon/Expander" at bounding box center [116, 335] width 18 height 18
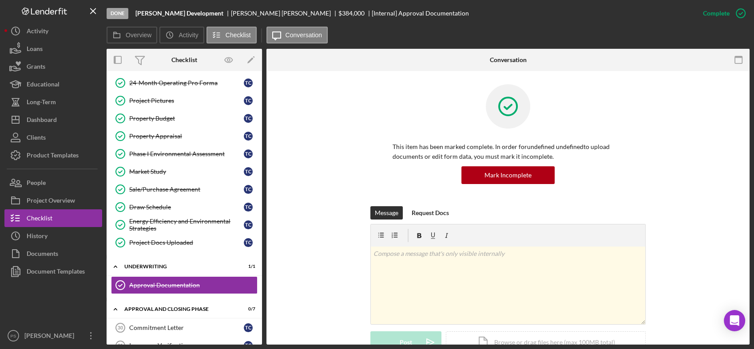
scroll to position [581, 0]
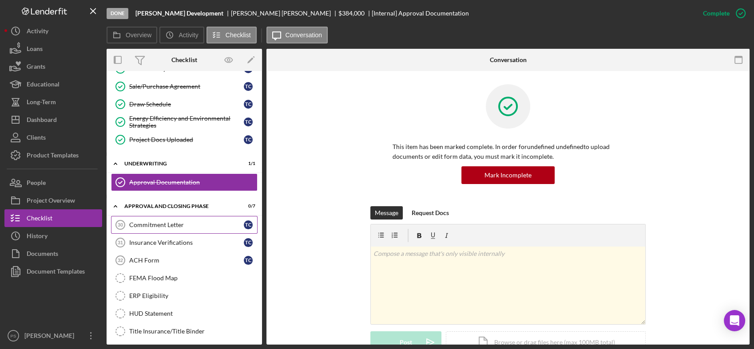
click at [179, 223] on div "Commitment Letter" at bounding box center [186, 225] width 115 height 7
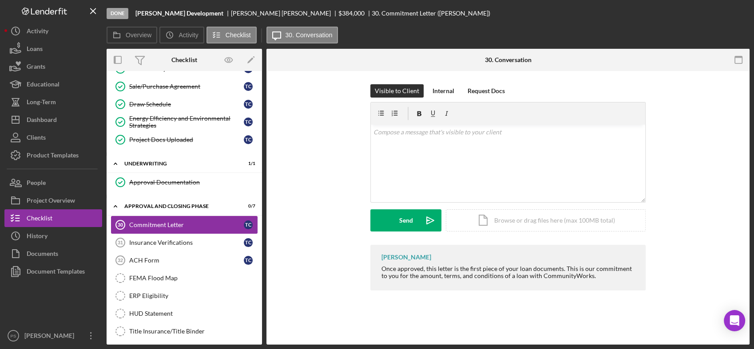
scroll to position [581, 0]
click at [447, 91] on div "Internal" at bounding box center [443, 90] width 22 height 13
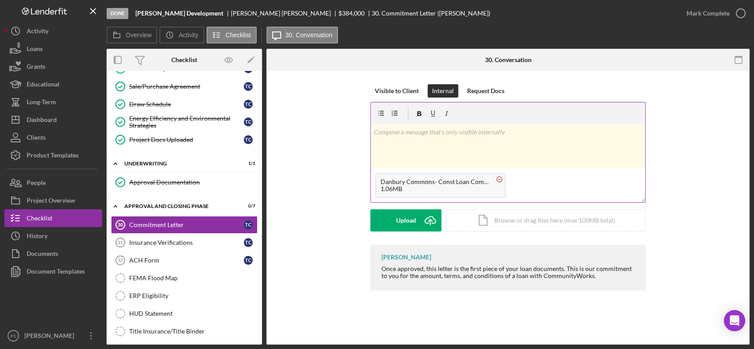
click at [497, 177] on icon at bounding box center [499, 179] width 11 height 11
click at [432, 218] on icon "Icon/Upload" at bounding box center [430, 221] width 22 height 22
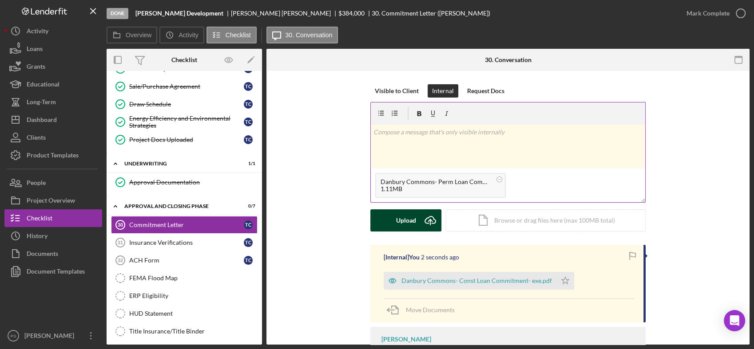
click at [418, 220] on button "Upload Icon/Upload" at bounding box center [405, 221] width 71 height 22
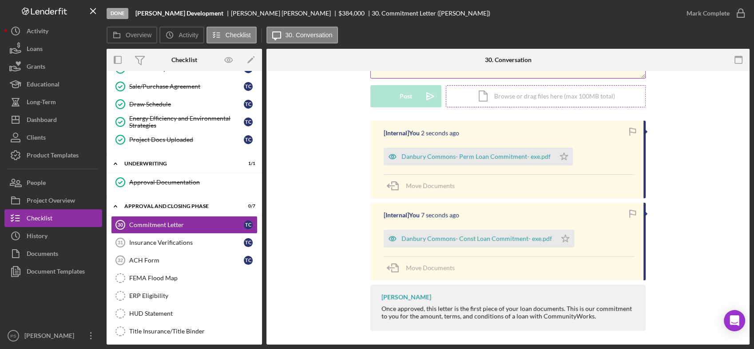
scroll to position [128, 0]
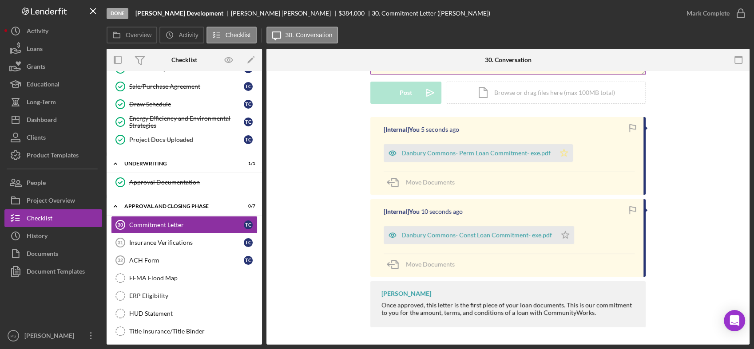
click at [561, 152] on polygon "button" at bounding box center [564, 152] width 8 height 7
drag, startPoint x: 559, startPoint y: 234, endPoint x: 570, endPoint y: 233, distance: 11.6
click at [559, 234] on icon "Icon/Star" at bounding box center [565, 235] width 18 height 18
click at [737, 10] on icon "button" at bounding box center [740, 13] width 22 height 22
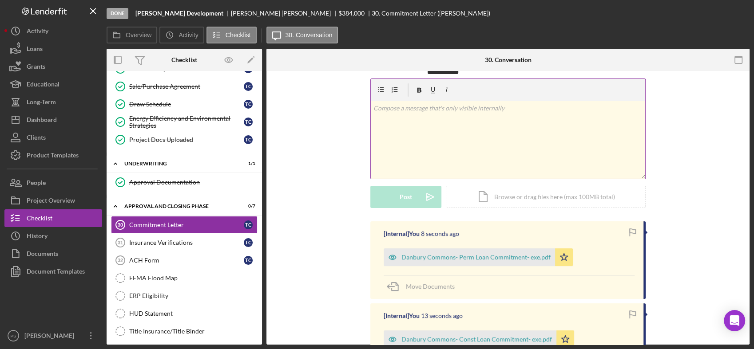
scroll to position [249, 0]
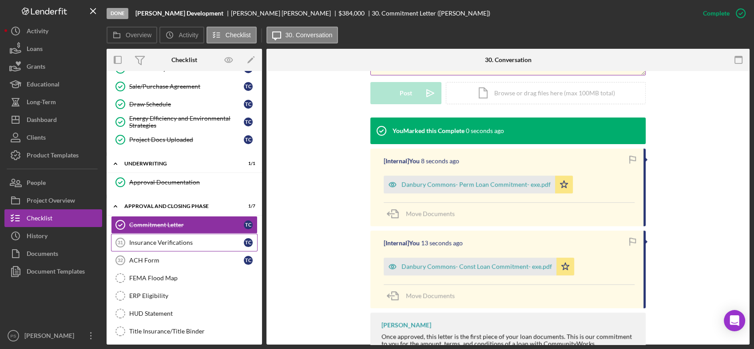
click at [174, 239] on div "Insurance Verifications" at bounding box center [186, 242] width 115 height 7
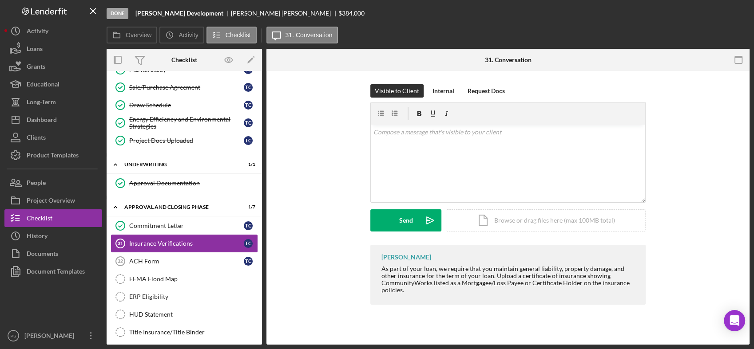
scroll to position [581, 0]
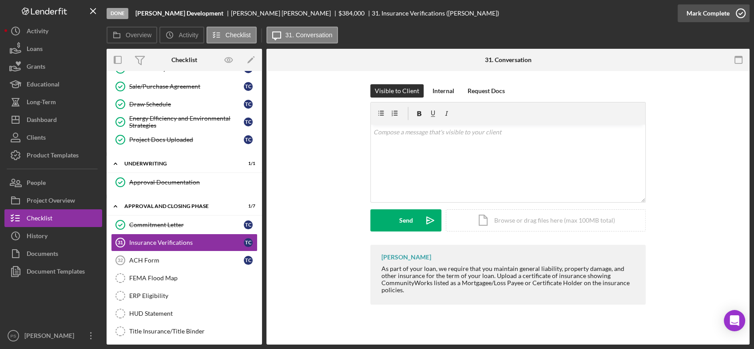
click at [742, 16] on icon "button" at bounding box center [740, 13] width 22 height 22
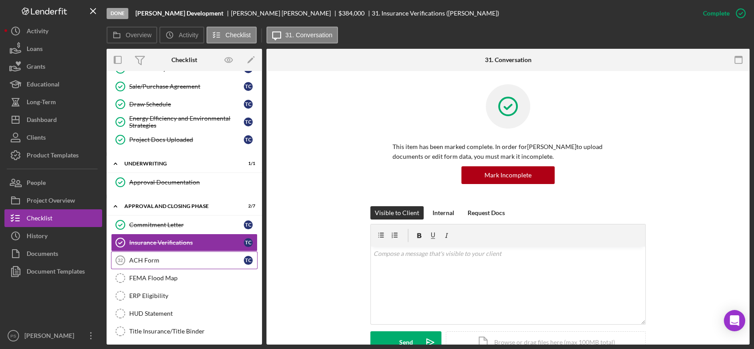
click at [187, 257] on div "ACH Form" at bounding box center [186, 260] width 115 height 7
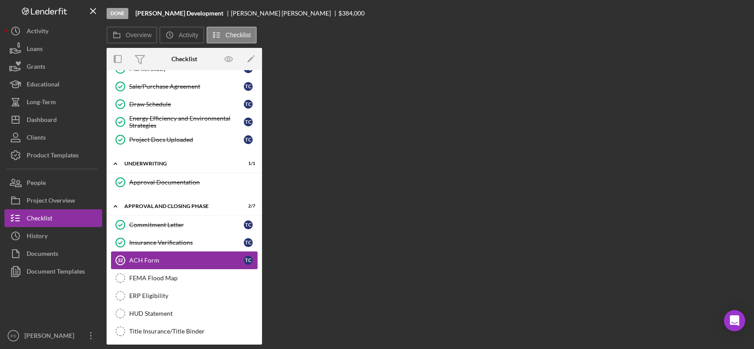
scroll to position [581, 0]
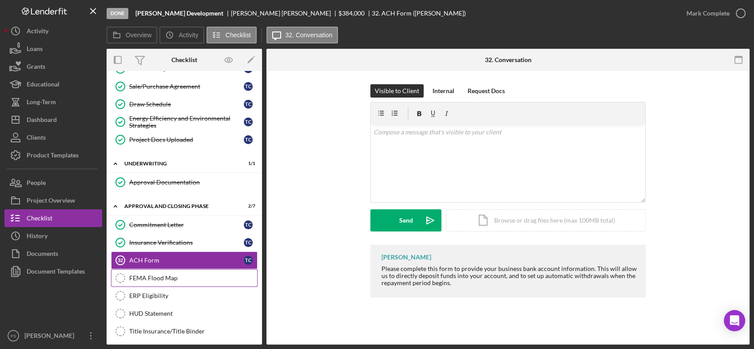
click at [173, 275] on div "FEMA Flood Map" at bounding box center [193, 278] width 128 height 7
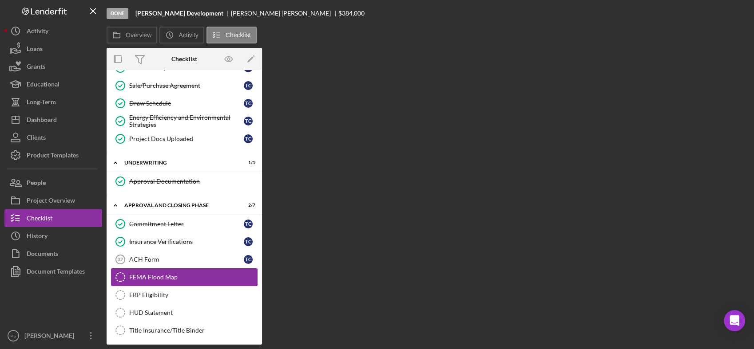
scroll to position [581, 0]
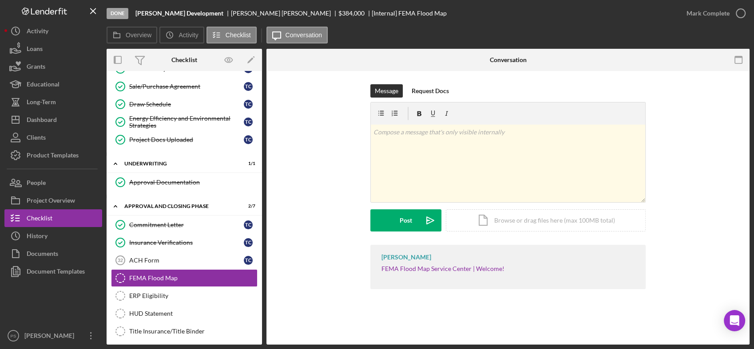
drag, startPoint x: 164, startPoint y: 311, endPoint x: 371, endPoint y: 312, distance: 206.4
click at [373, 312] on div "FEMA Flood Map FEMA Flood Map Message Request Docs v Color teal Color pink Remo…" at bounding box center [507, 208] width 483 height 274
click at [201, 223] on div "Commitment Letter" at bounding box center [186, 225] width 115 height 7
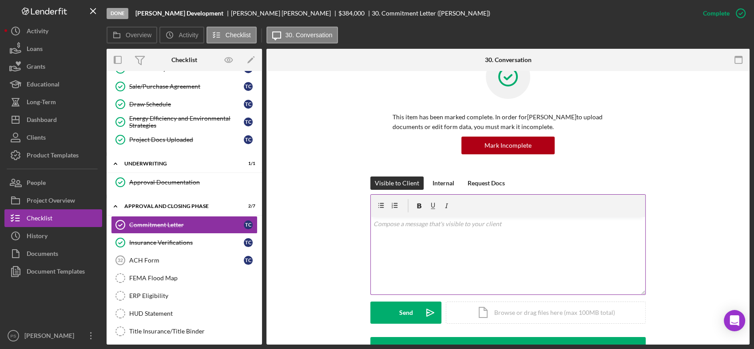
scroll to position [164, 0]
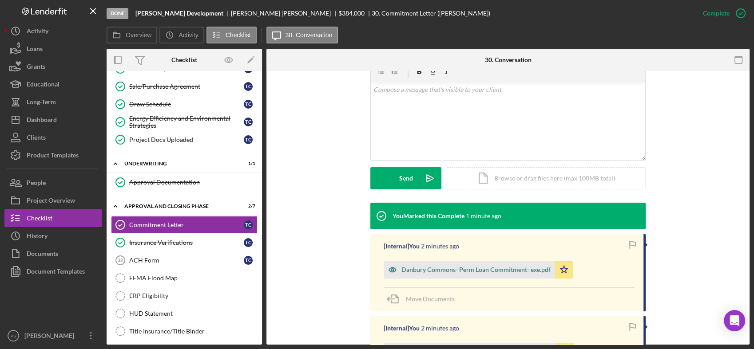
click at [427, 267] on div "Danbury Commons- Perm Loan Commitment- exe.pdf" at bounding box center [475, 269] width 149 height 7
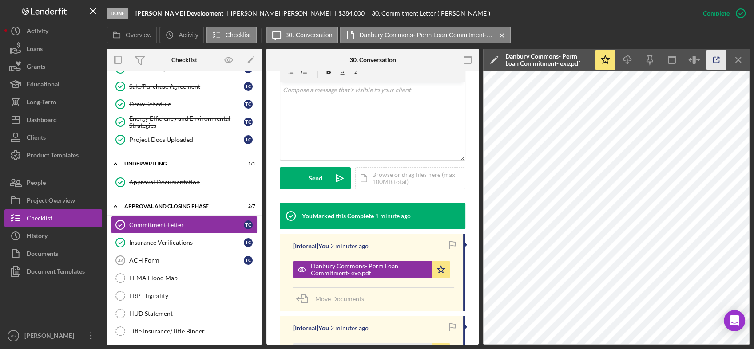
click at [715, 58] on icon "button" at bounding box center [716, 60] width 20 height 20
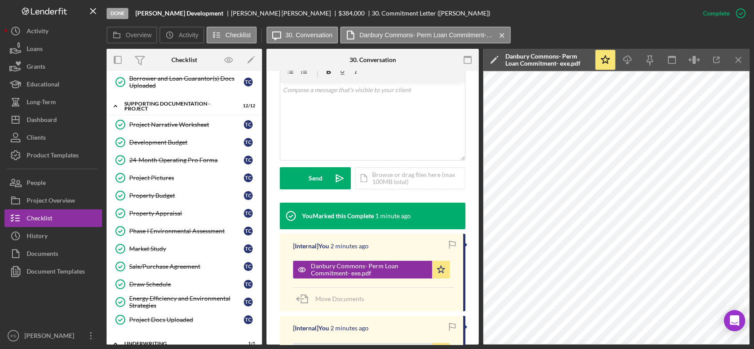
scroll to position [416, 0]
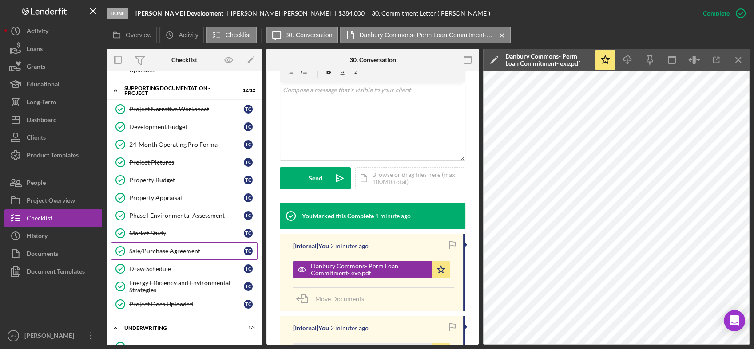
click at [174, 244] on link "Sale/Purchase Agreement Sale/Purchase Agreement T C" at bounding box center [184, 251] width 146 height 18
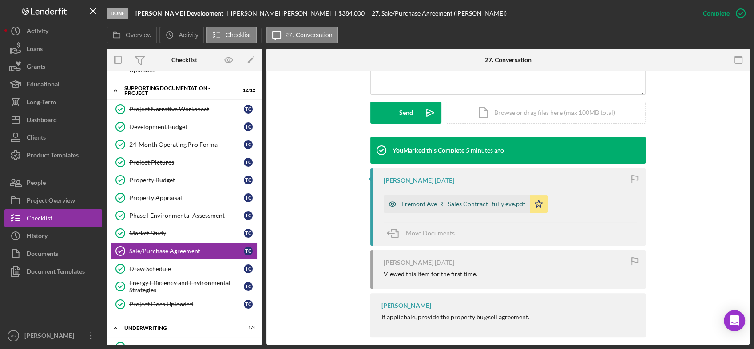
click at [457, 207] on div "Fremont Ave-RE Sales Contract- fully exe.pdf" at bounding box center [457, 204] width 146 height 18
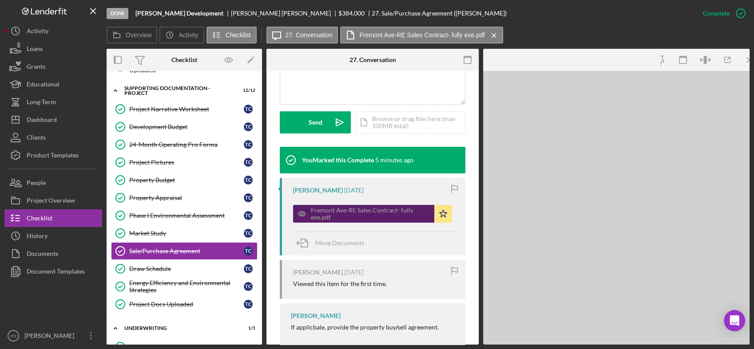
scroll to position [240, 0]
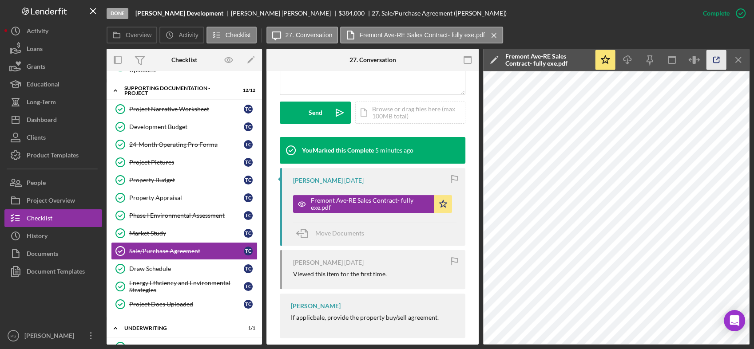
click at [713, 61] on icon "button" at bounding box center [716, 60] width 6 height 6
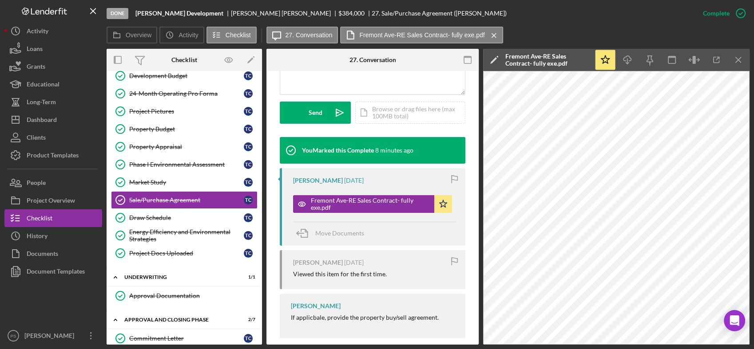
scroll to position [581, 0]
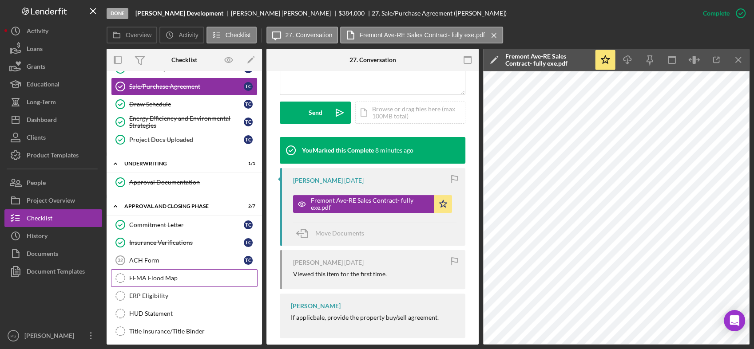
click at [191, 276] on div "FEMA Flood Map" at bounding box center [193, 278] width 128 height 7
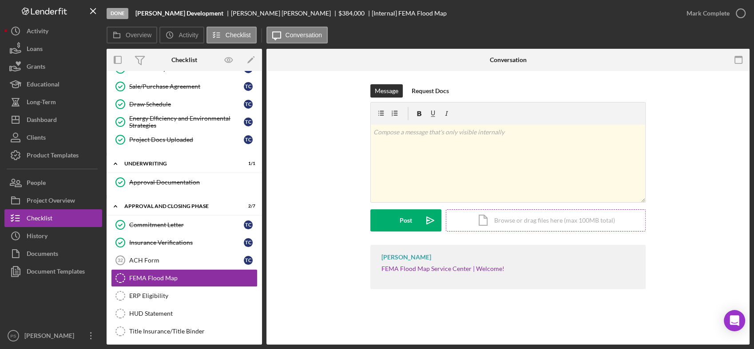
click at [519, 220] on div "Icon/Document Browse or drag files here (max 100MB total) Tap to choose files o…" at bounding box center [546, 221] width 200 height 22
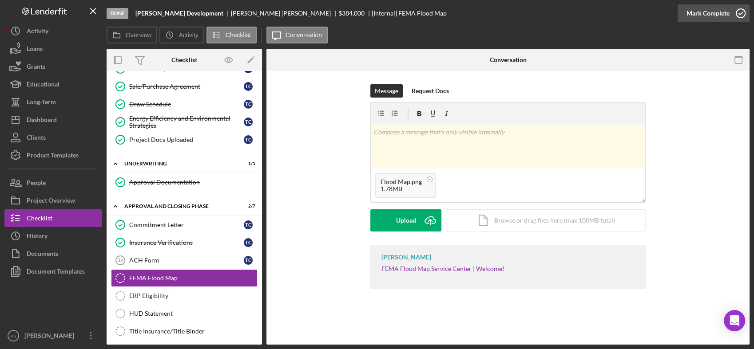
click at [738, 12] on icon "button" at bounding box center [740, 13] width 22 height 22
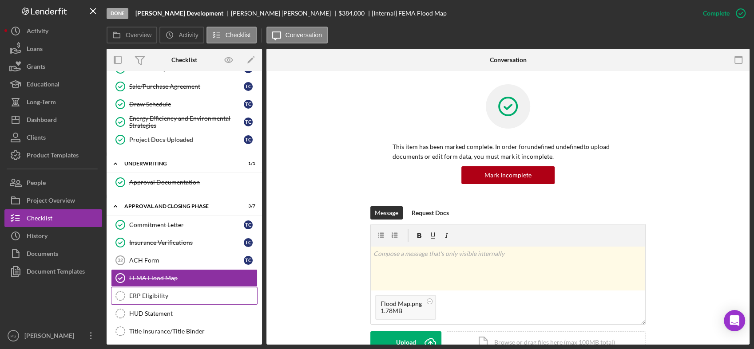
click at [160, 293] on div "ERP Eligibility" at bounding box center [193, 296] width 128 height 7
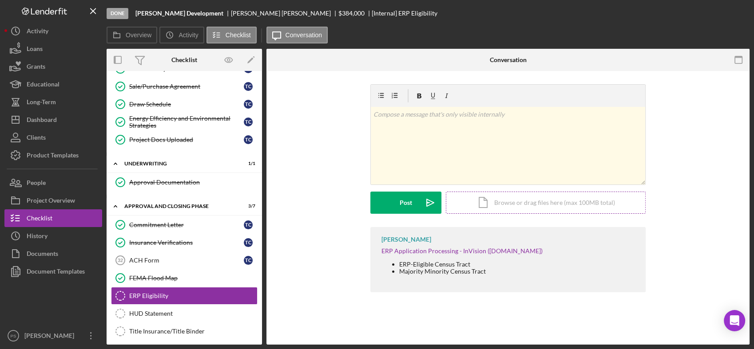
scroll to position [581, 0]
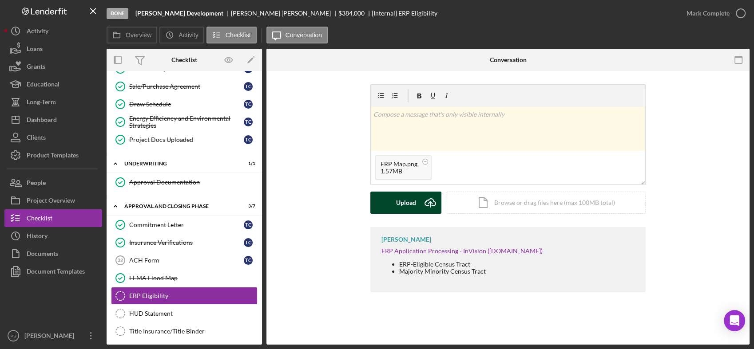
click at [423, 202] on icon "Icon/Upload" at bounding box center [430, 203] width 22 height 22
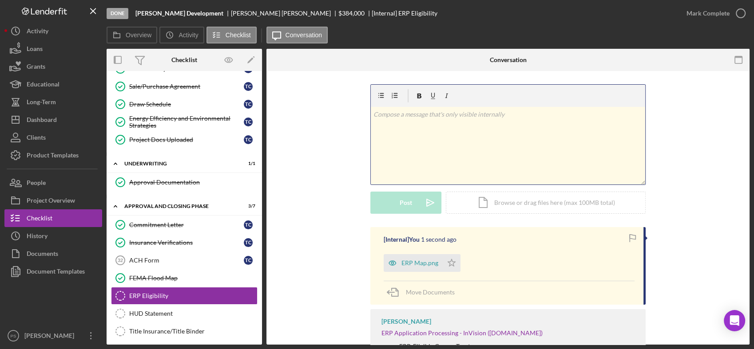
click at [430, 124] on div "v Color teal Color pink Remove color Add row above Add row below Add column bef…" at bounding box center [508, 146] width 274 height 78
click at [421, 200] on icon "Icon/icon-invite-send" at bounding box center [430, 203] width 22 height 22
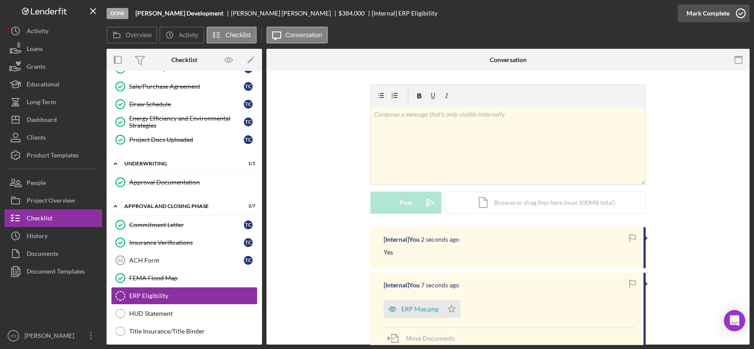
click at [738, 11] on icon "button" at bounding box center [740, 13] width 22 height 22
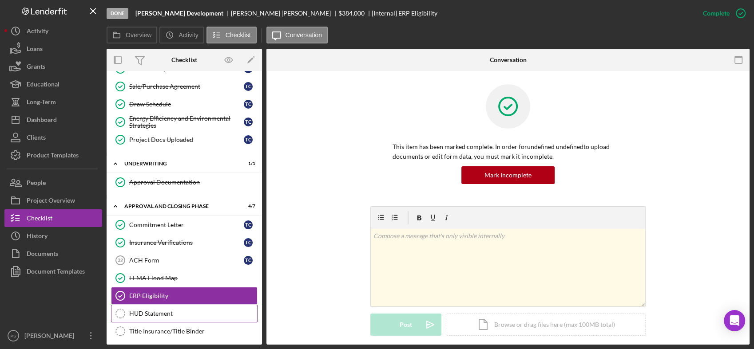
click at [169, 310] on div "HUD Statement" at bounding box center [193, 313] width 128 height 7
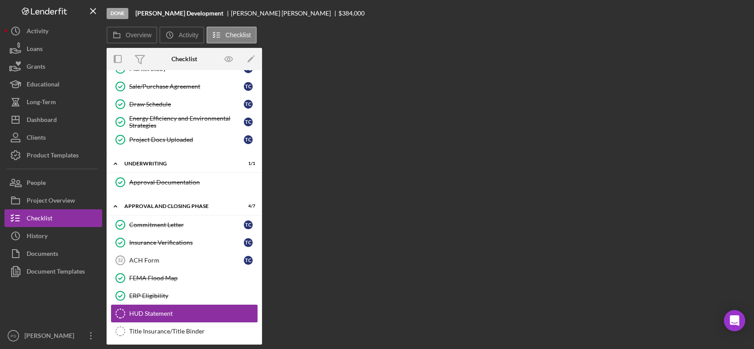
scroll to position [581, 0]
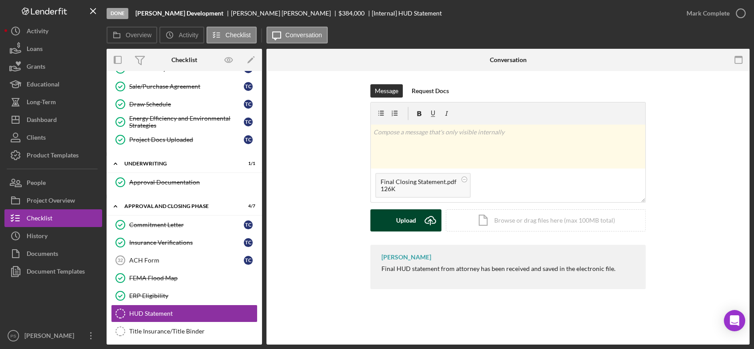
click at [427, 225] on icon "Icon/Upload" at bounding box center [430, 221] width 22 height 22
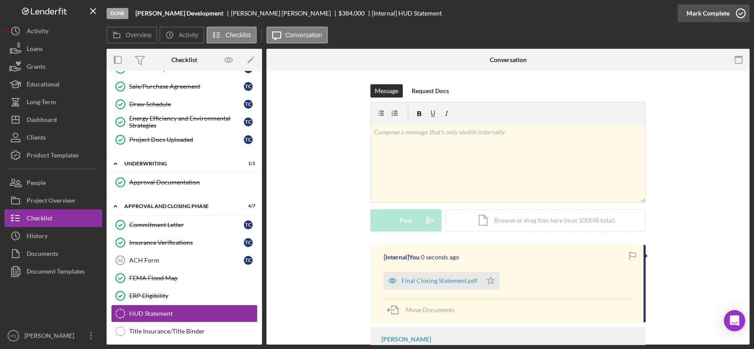
click at [742, 12] on icon "button" at bounding box center [740, 13] width 22 height 22
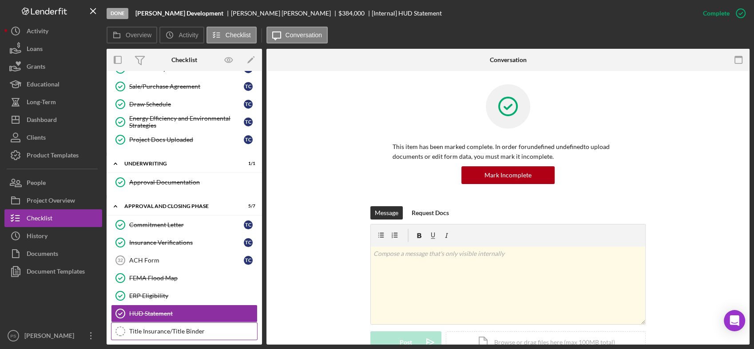
click at [196, 328] on div "Title Insurance/Title Binder" at bounding box center [193, 331] width 128 height 7
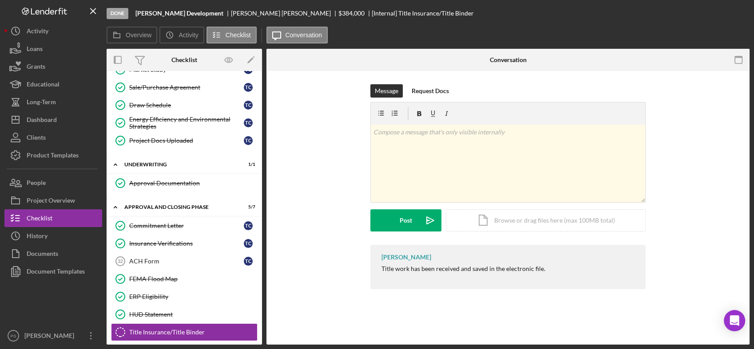
scroll to position [581, 0]
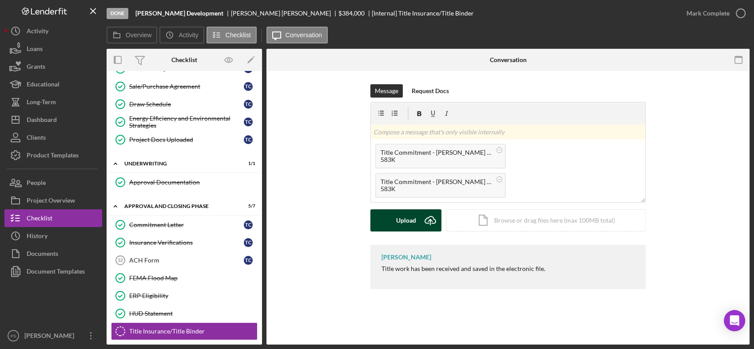
click at [426, 222] on icon "Icon/Upload" at bounding box center [430, 221] width 22 height 22
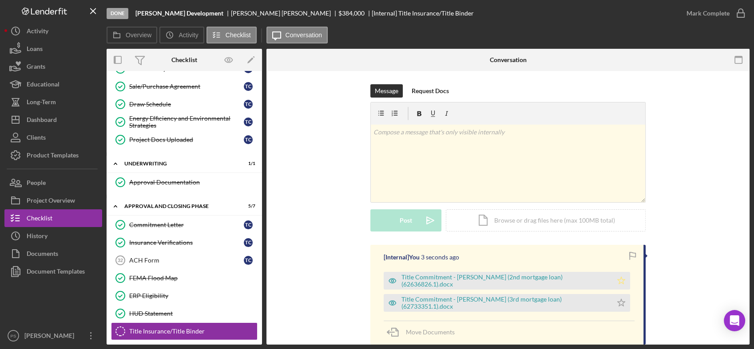
click at [612, 278] on icon "Icon/Star" at bounding box center [621, 281] width 18 height 18
click at [612, 299] on icon "Icon/Star" at bounding box center [621, 303] width 18 height 18
click at [741, 14] on icon "button" at bounding box center [740, 13] width 22 height 22
